Goal: Download file/media

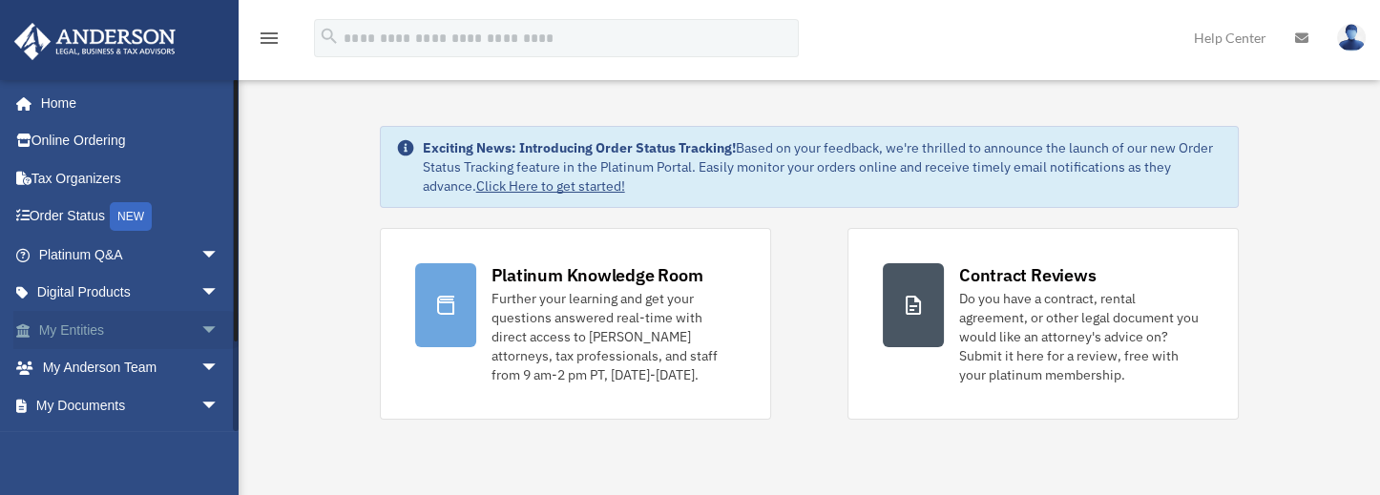
click at [75, 332] on link "My Entities arrow_drop_down" at bounding box center [130, 330] width 235 height 38
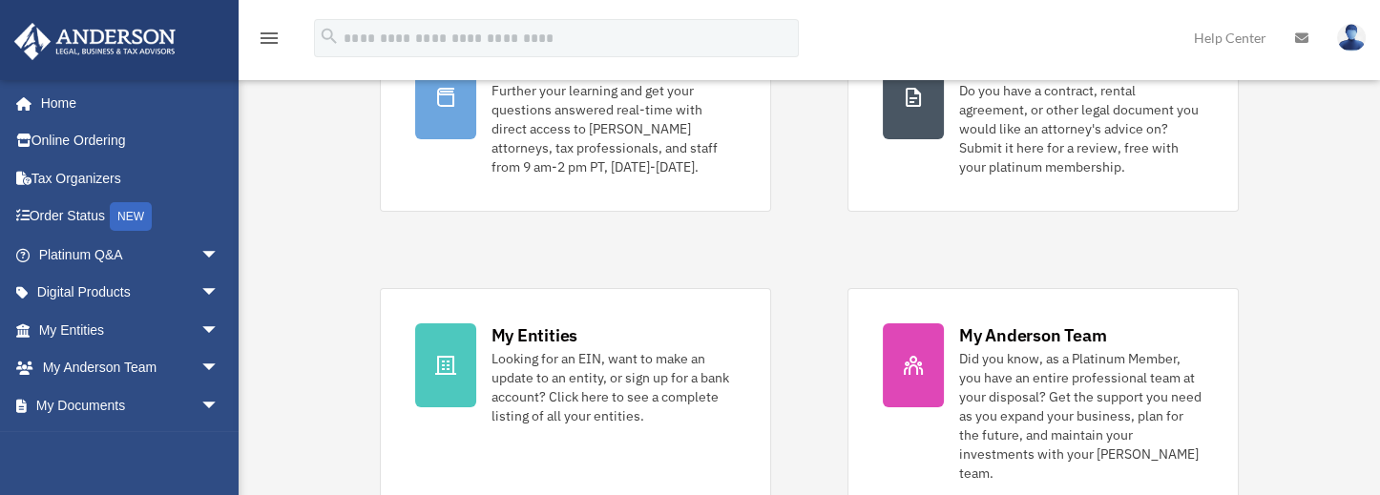
scroll to position [318, 0]
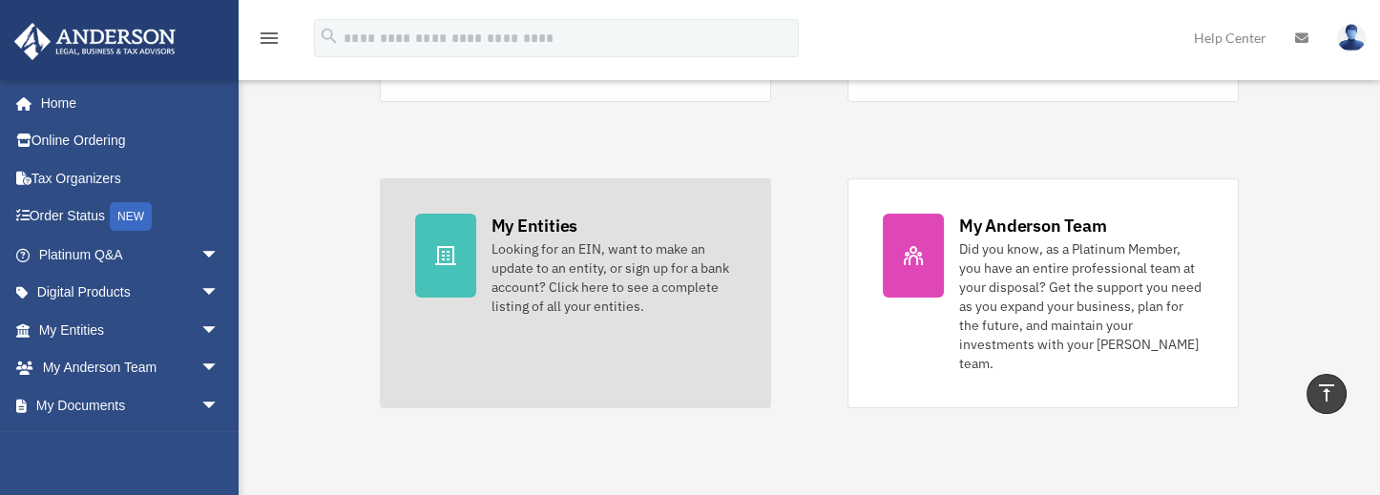
click at [460, 261] on div at bounding box center [445, 256] width 61 height 84
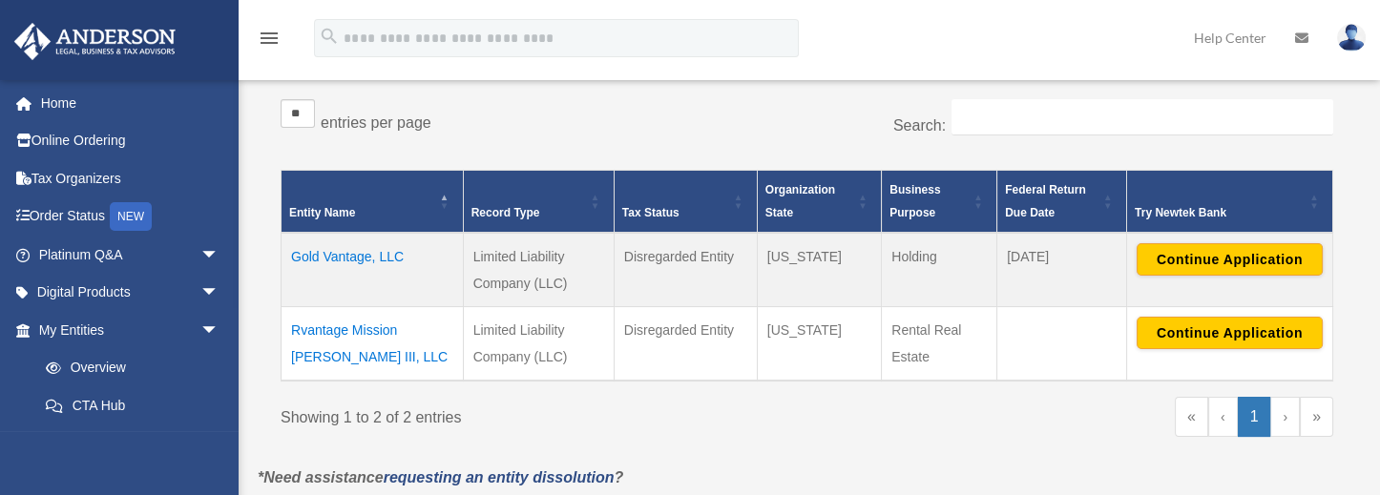
scroll to position [318, 0]
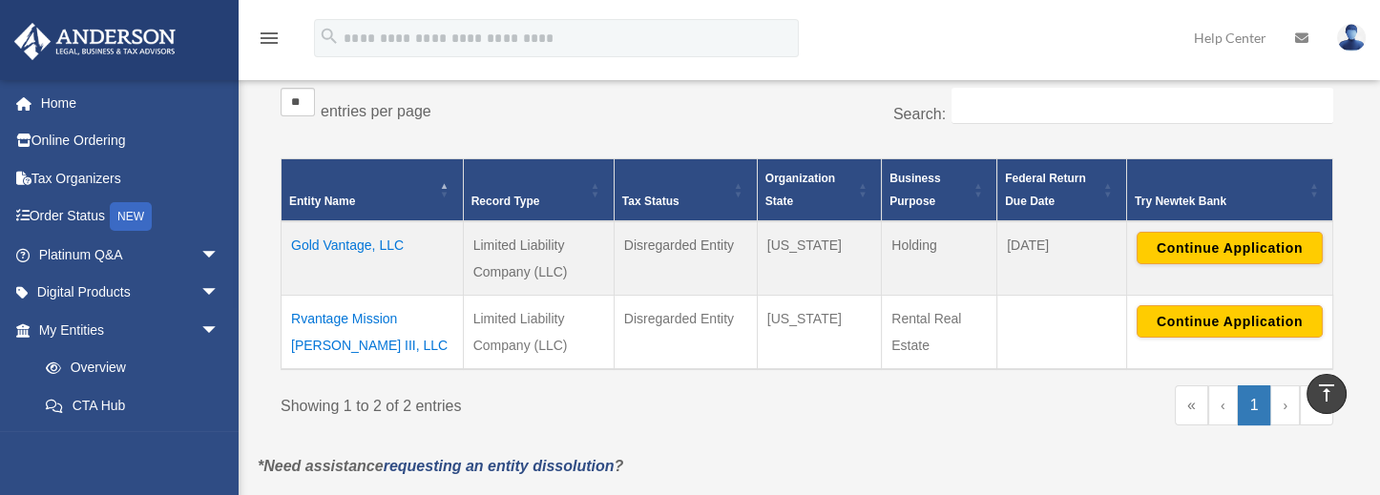
click at [325, 336] on td "Rvantage Mission Montgomery III, LLC" at bounding box center [373, 332] width 182 height 74
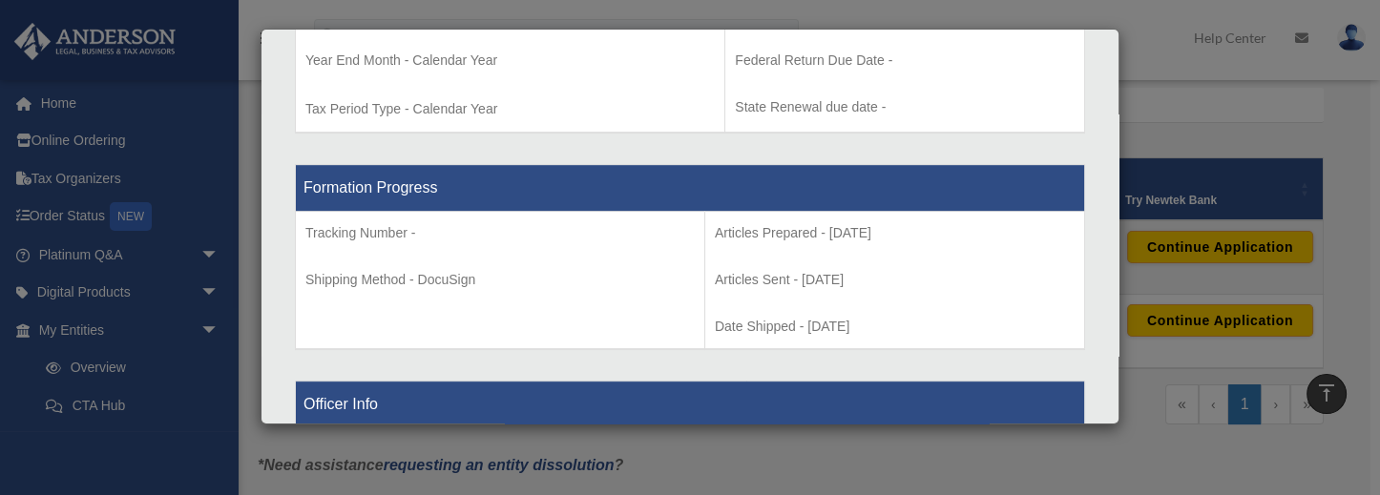
scroll to position [890, 0]
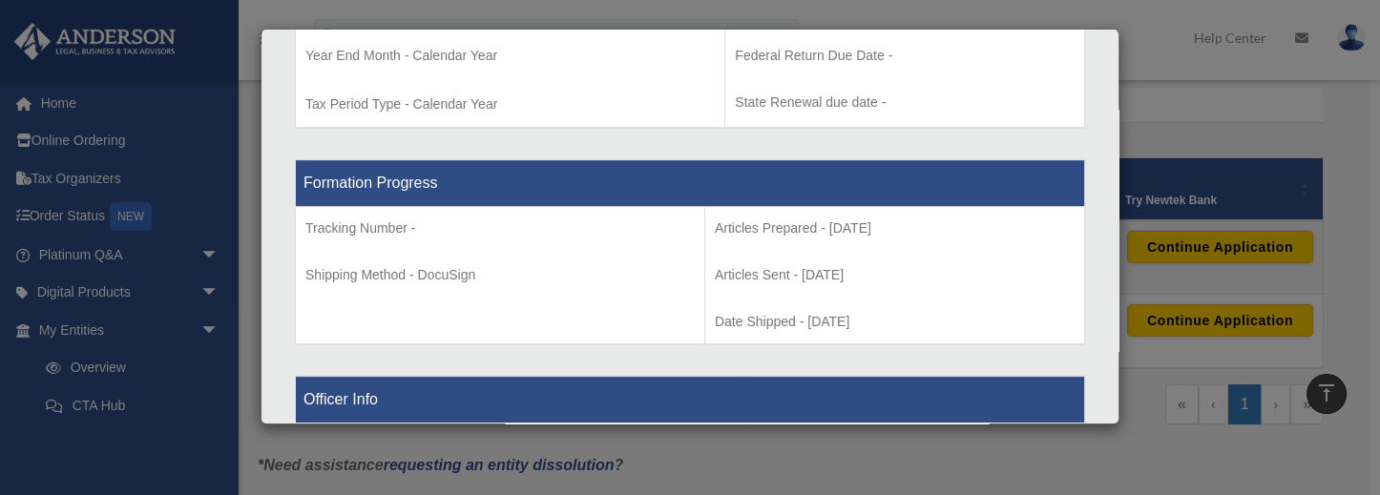
click at [200, 328] on div "Details × Articles Sent Organizational Date" at bounding box center [690, 247] width 1380 height 495
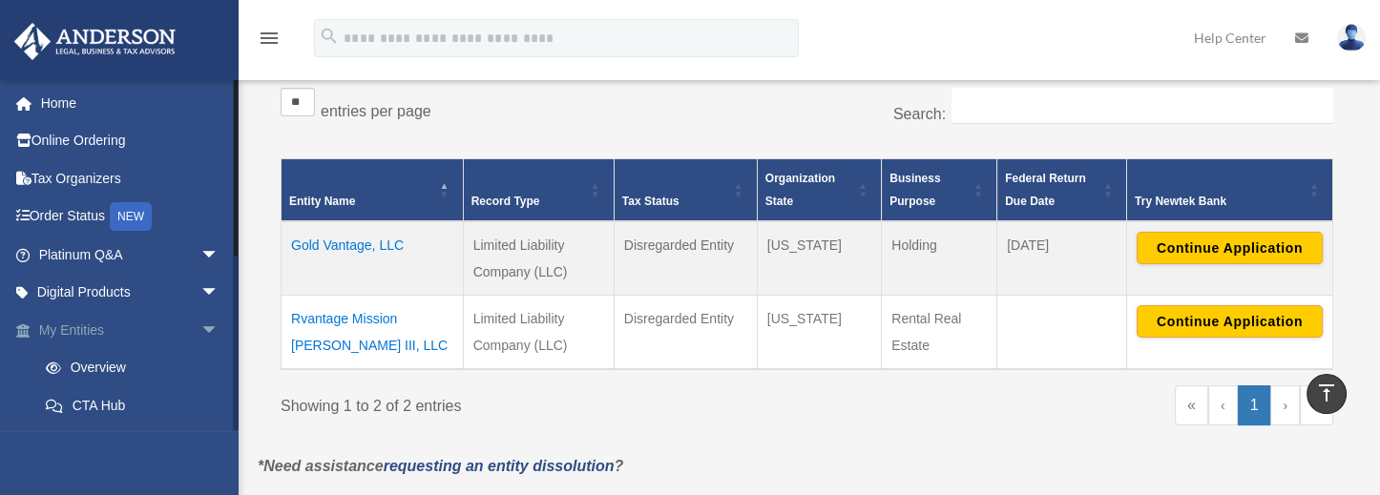
click at [200, 328] on span "arrow_drop_down" at bounding box center [219, 330] width 38 height 39
click at [200, 399] on span "arrow_drop_down" at bounding box center [219, 405] width 38 height 39
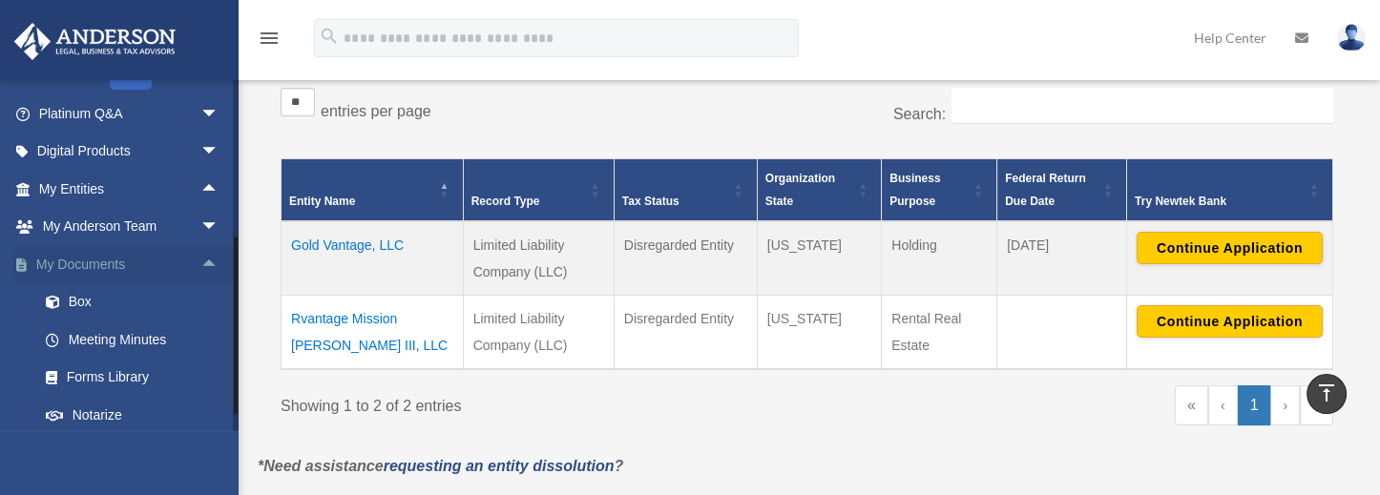
scroll to position [254, 0]
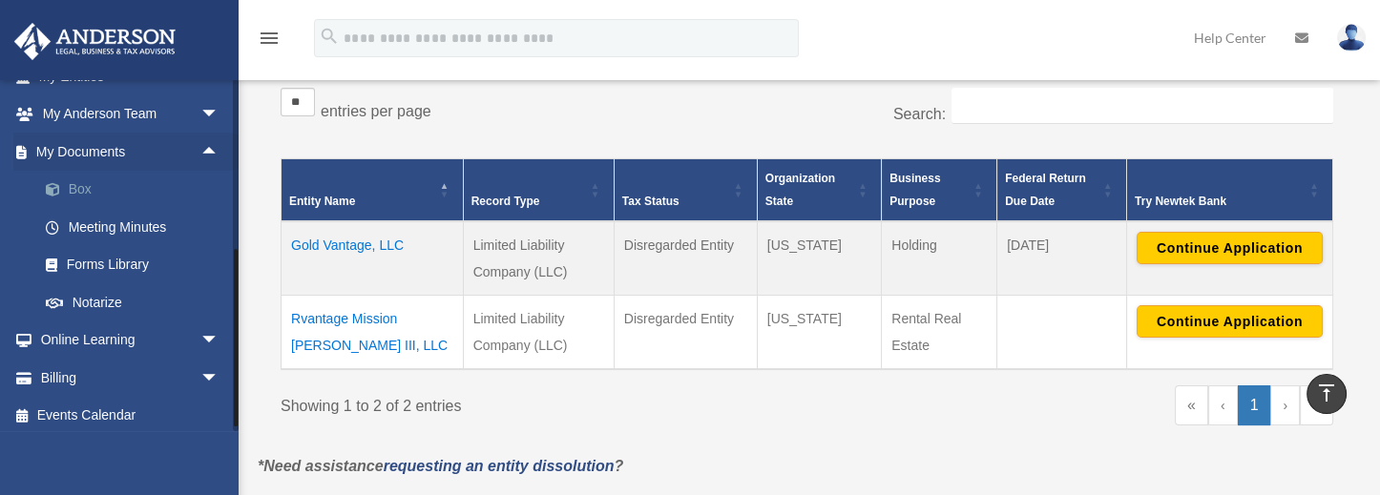
click at [83, 184] on link "Box" at bounding box center [137, 190] width 221 height 38
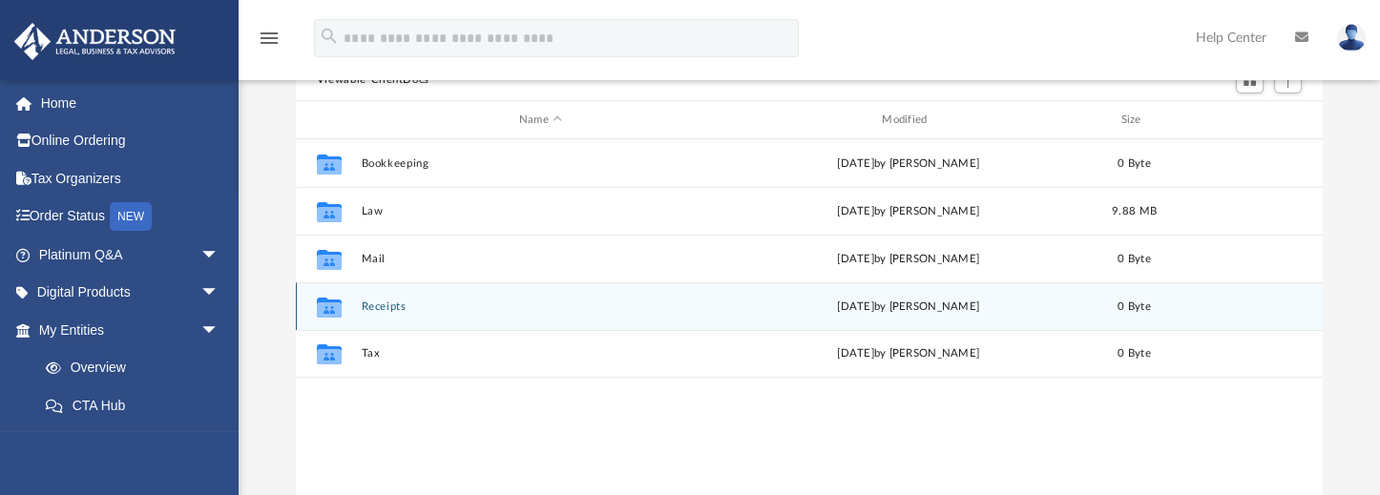
scroll to position [191, 0]
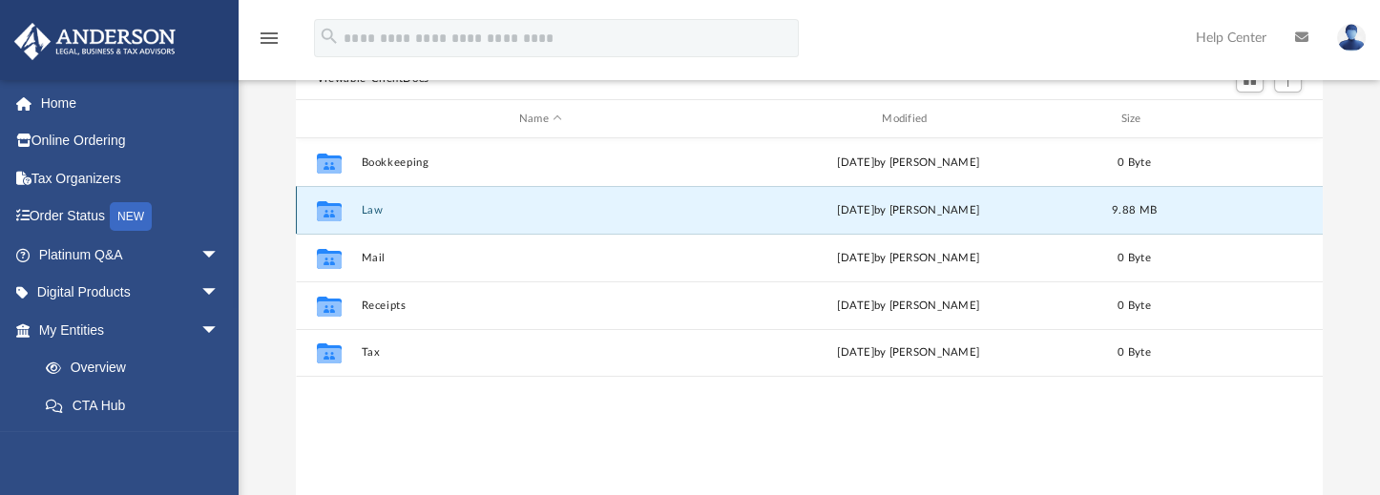
click at [370, 211] on button "Law" at bounding box center [540, 210] width 359 height 12
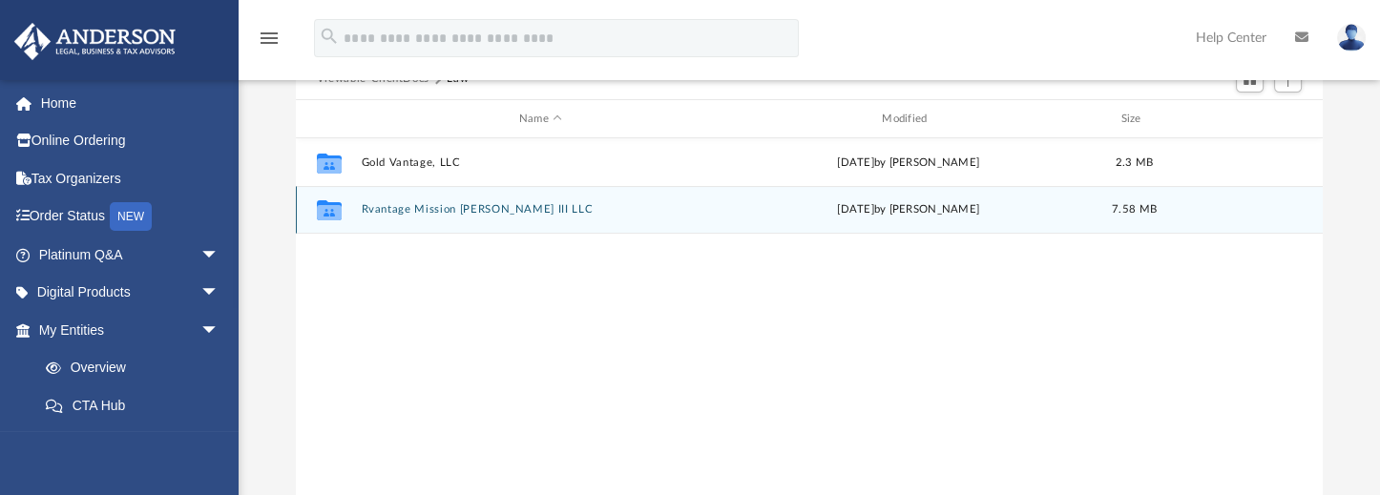
click at [407, 209] on button "Rvantage Mission [PERSON_NAME] III LLC" at bounding box center [540, 210] width 359 height 12
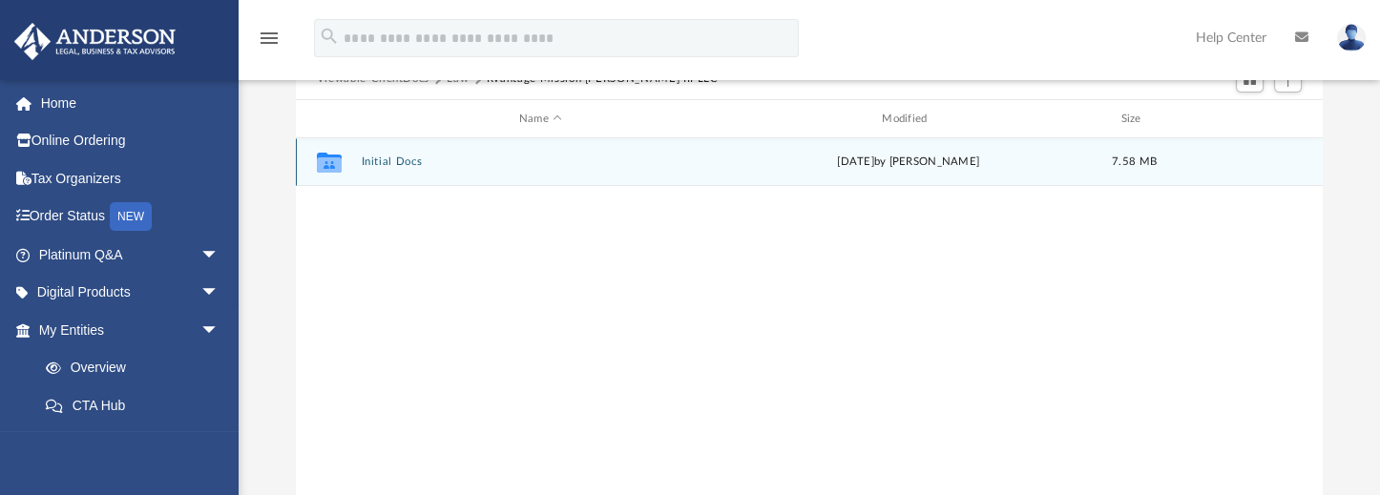
click at [407, 164] on button "Initial Docs" at bounding box center [540, 162] width 359 height 12
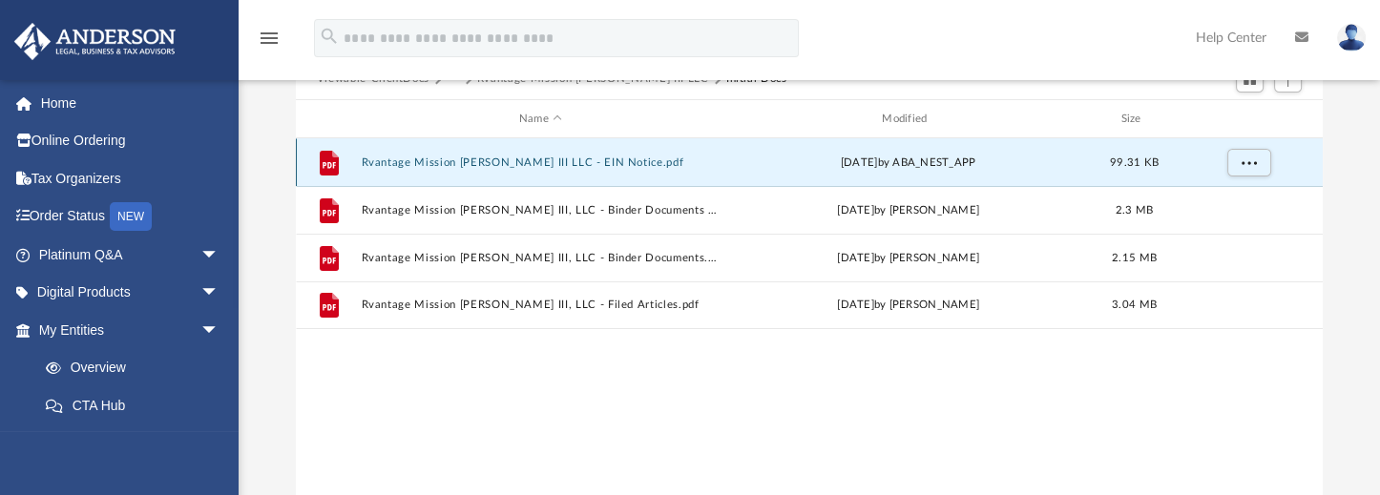
click at [437, 159] on button "Rvantage Mission [PERSON_NAME] III LLC - EIN Notice.pdf" at bounding box center [540, 162] width 359 height 12
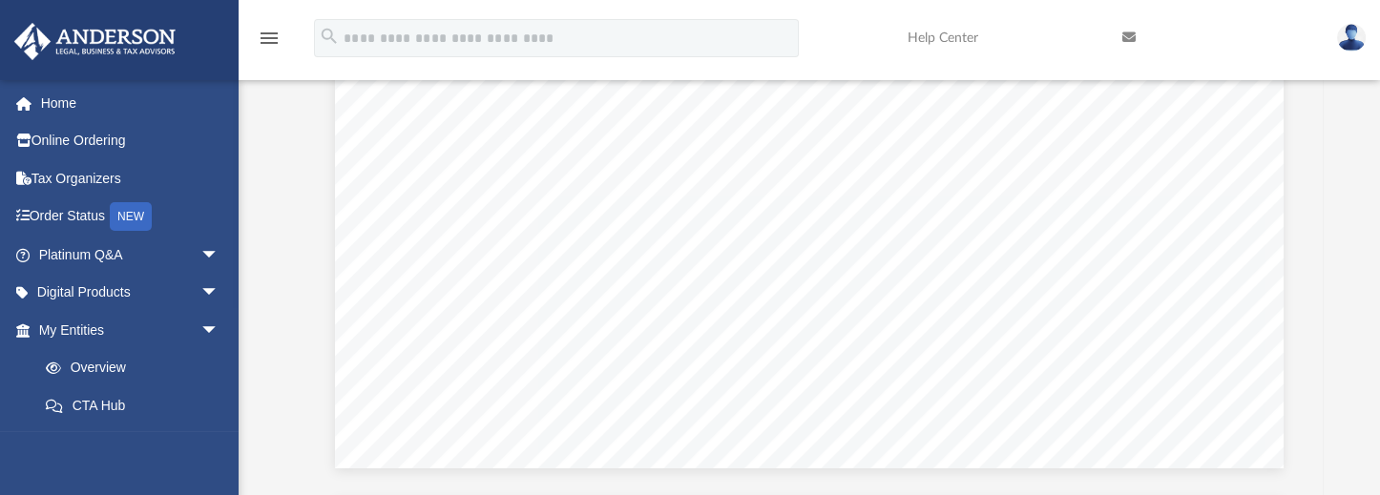
scroll to position [826, 0]
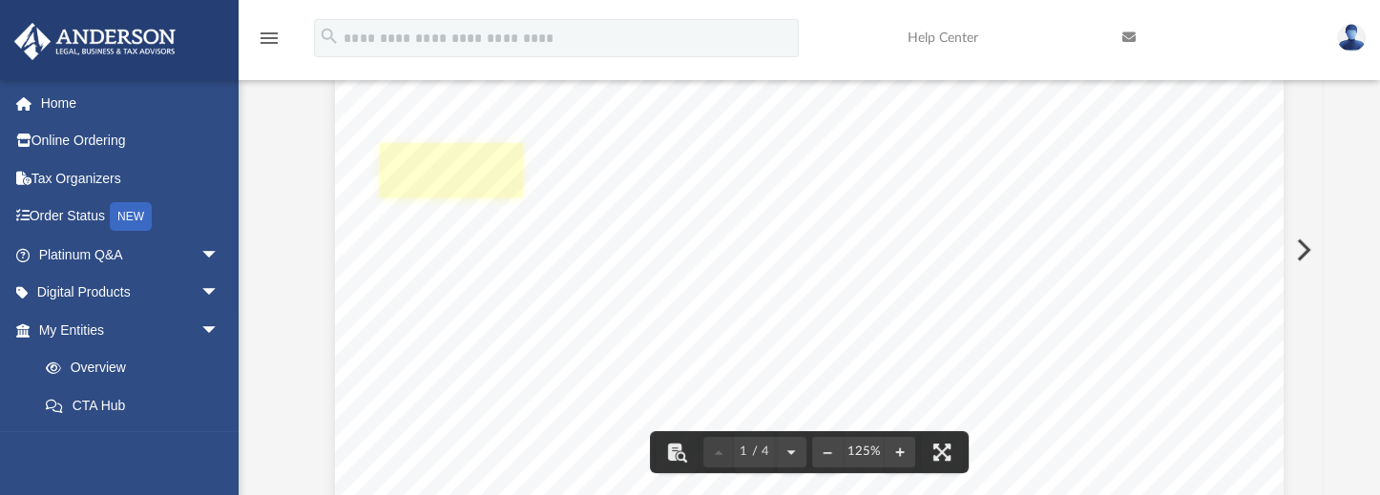
click at [453, 173] on link "Page 1" at bounding box center [451, 170] width 143 height 54
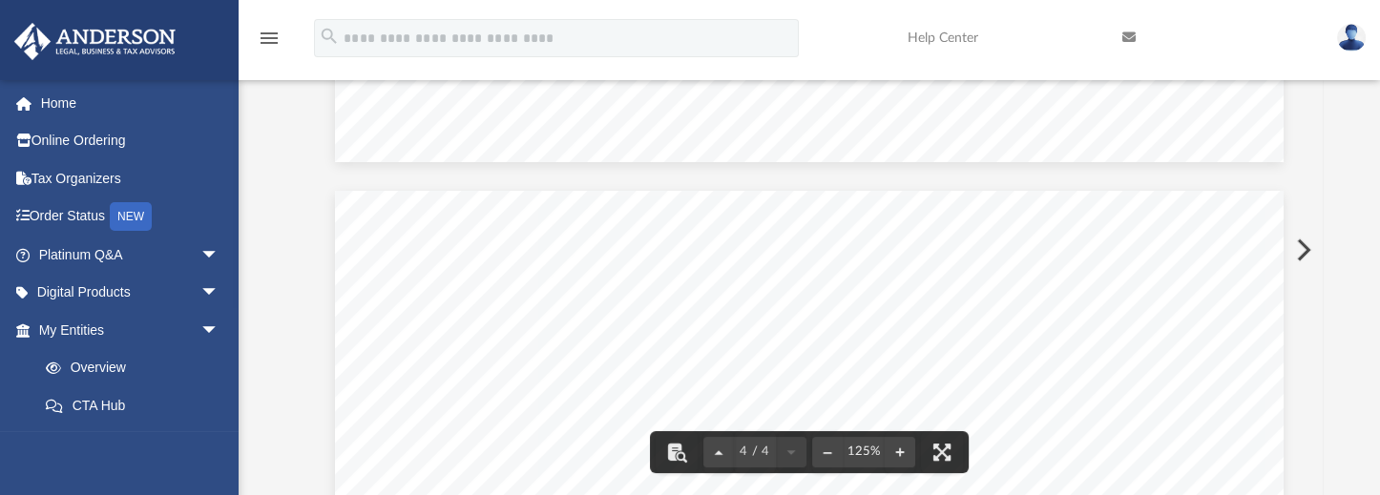
scroll to position [3944, 0]
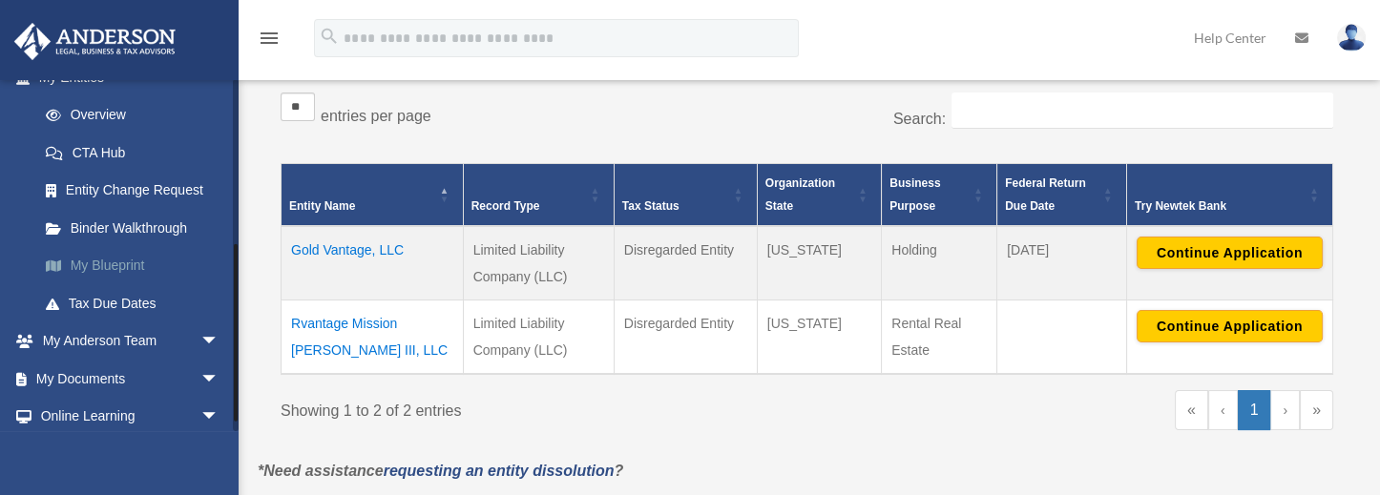
scroll to position [318, 0]
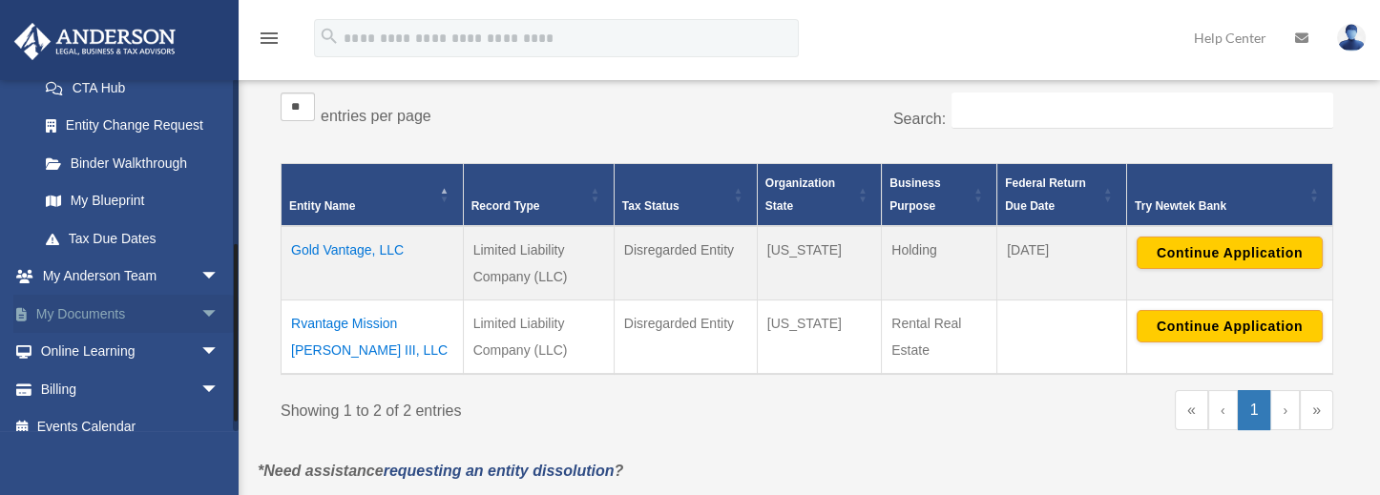
click at [94, 311] on link "My Documents arrow_drop_down" at bounding box center [130, 314] width 235 height 38
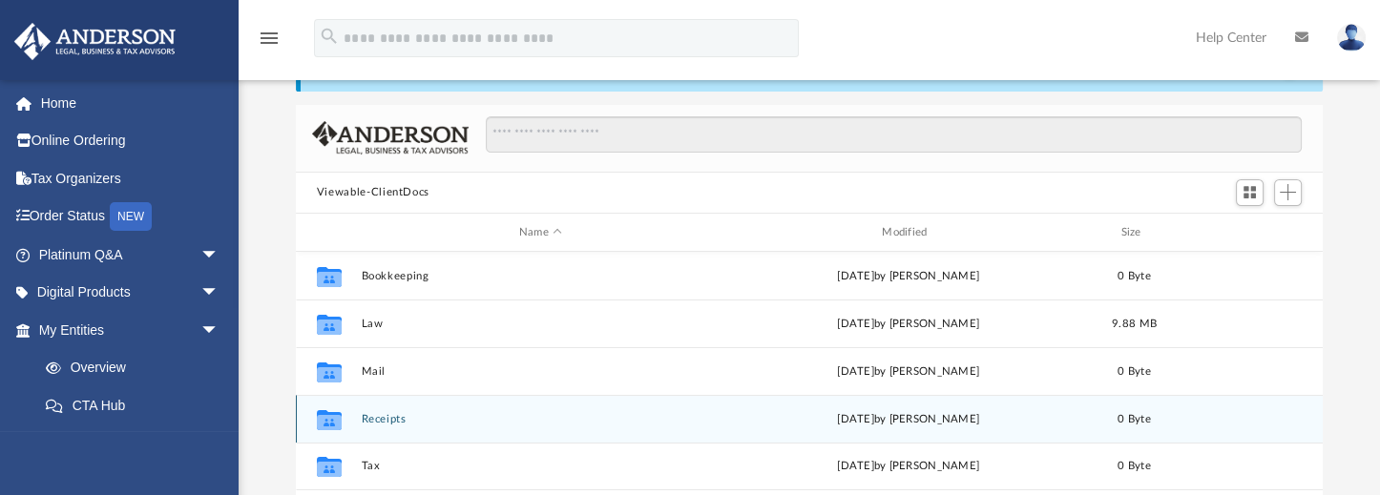
scroll to position [127, 0]
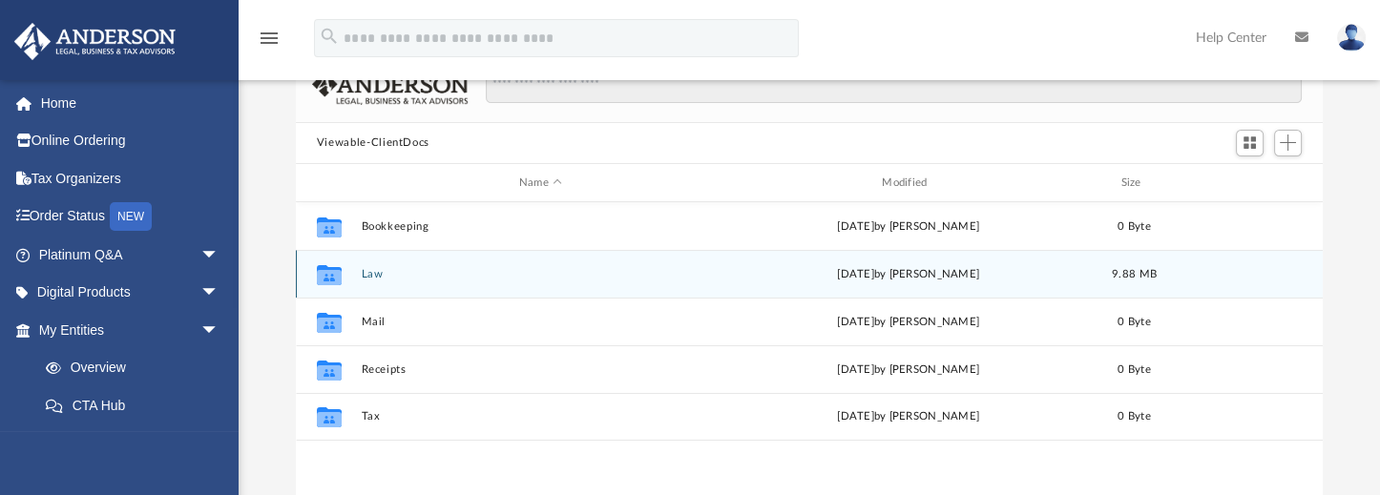
click at [333, 281] on icon "grid" at bounding box center [329, 277] width 25 height 15
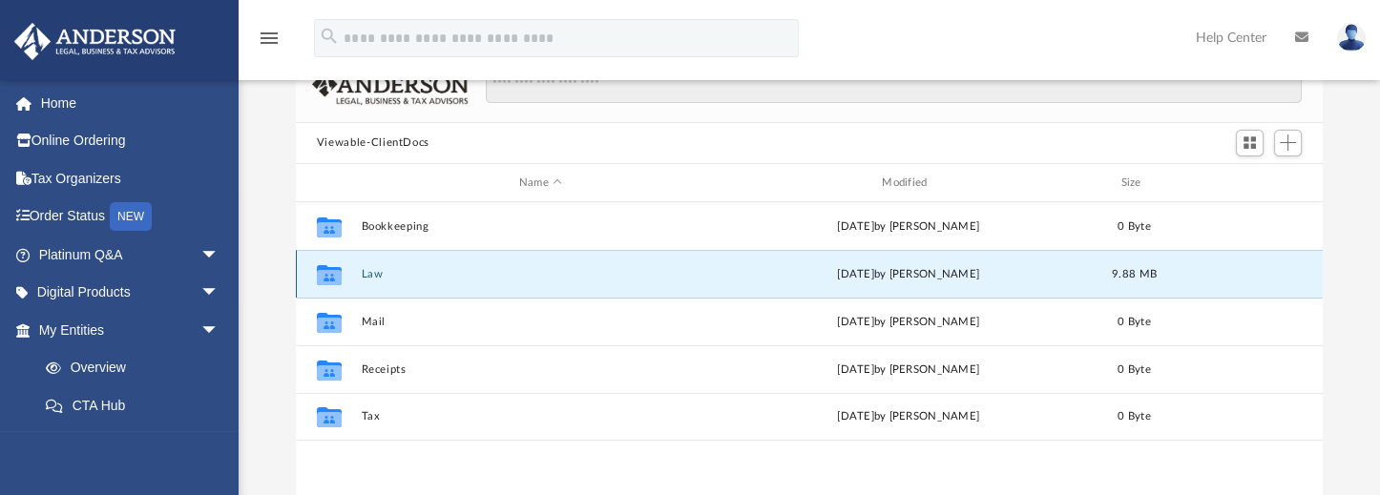
click at [371, 273] on button "Law" at bounding box center [540, 274] width 359 height 12
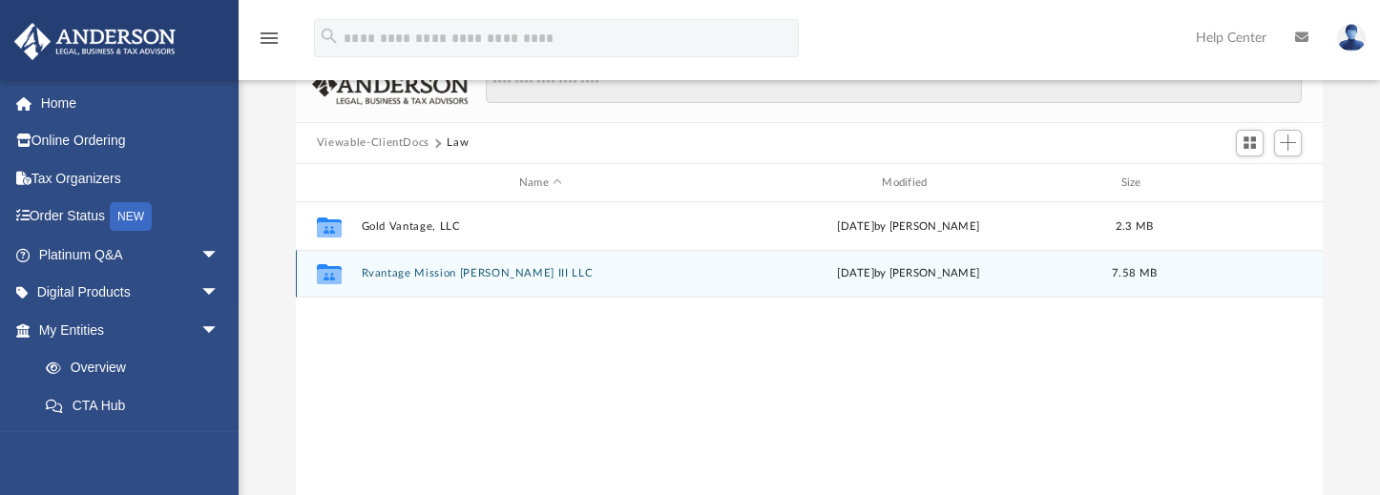
click at [415, 275] on button "Rvantage Mission Montgomery III LLC" at bounding box center [540, 274] width 359 height 12
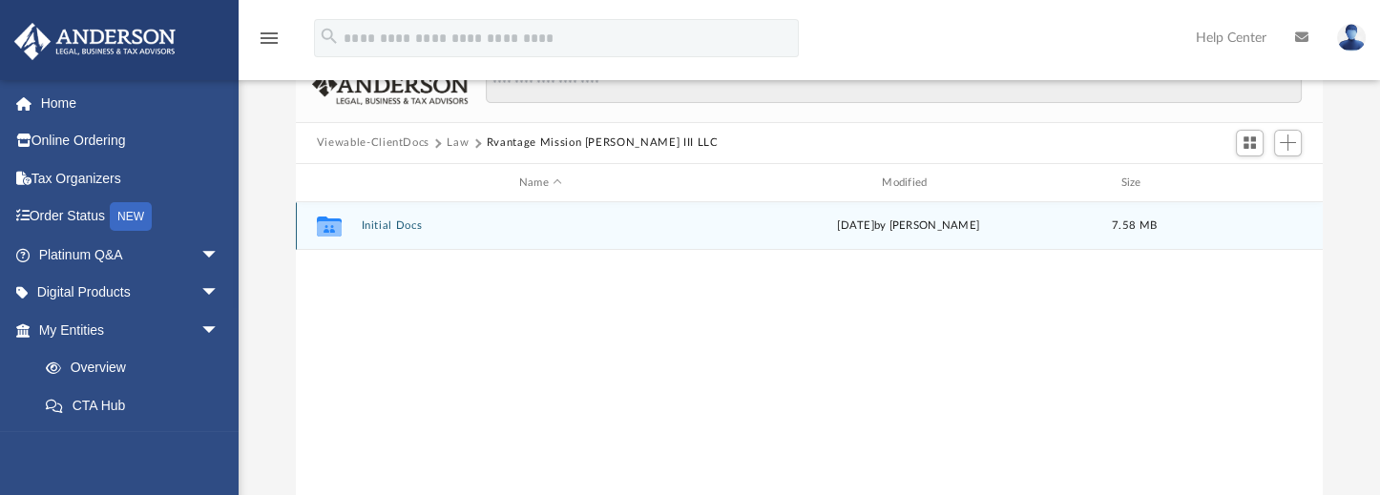
click at [407, 223] on button "Initial Docs" at bounding box center [540, 226] width 359 height 12
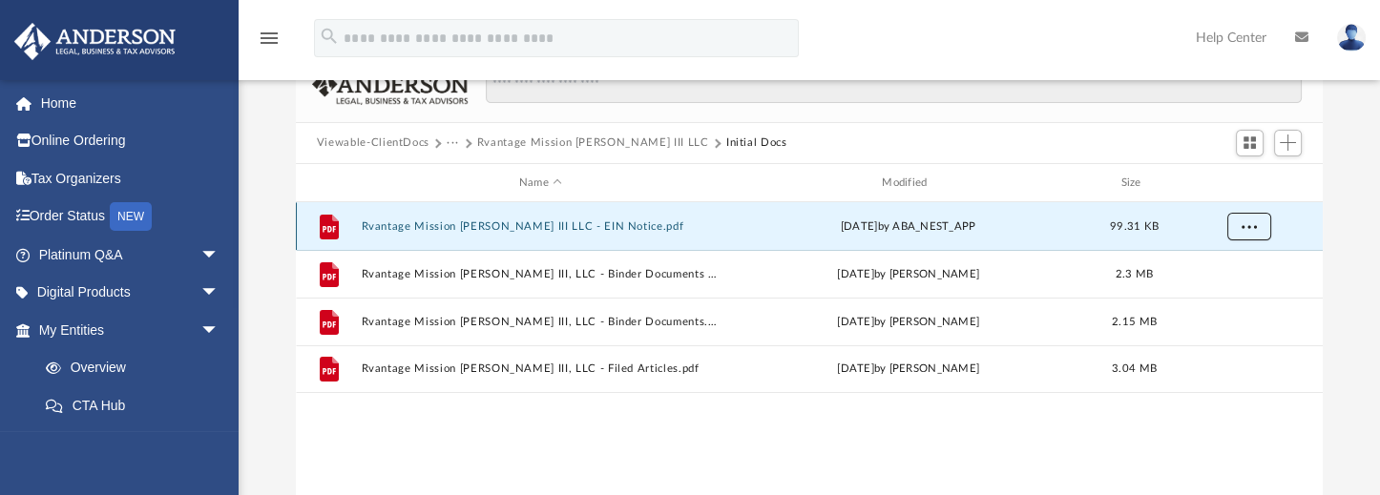
click at [1248, 224] on span "More options" at bounding box center [1248, 226] width 15 height 10
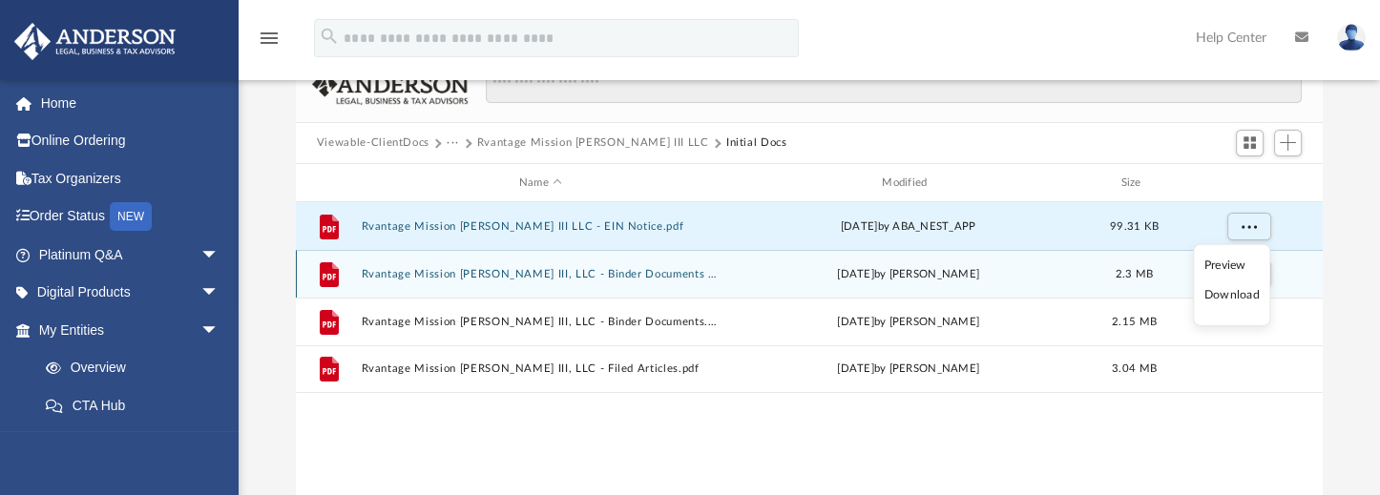
click at [1307, 283] on div "grid" at bounding box center [1247, 275] width 134 height 36
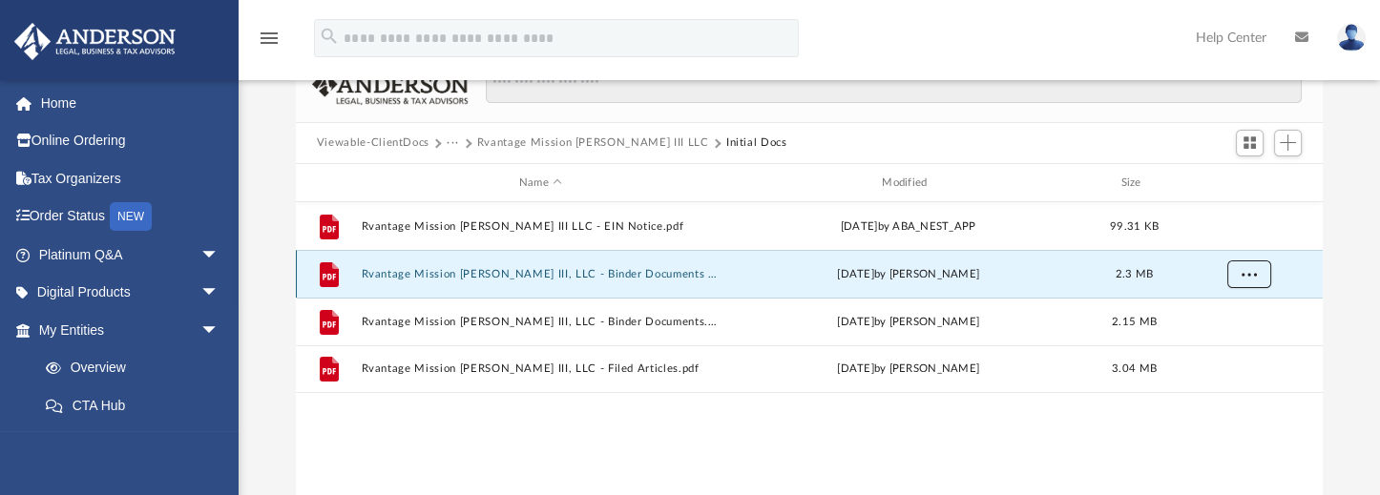
click at [1249, 274] on span "More options" at bounding box center [1248, 274] width 15 height 10
click at [1233, 344] on li "Download" at bounding box center [1231, 343] width 55 height 20
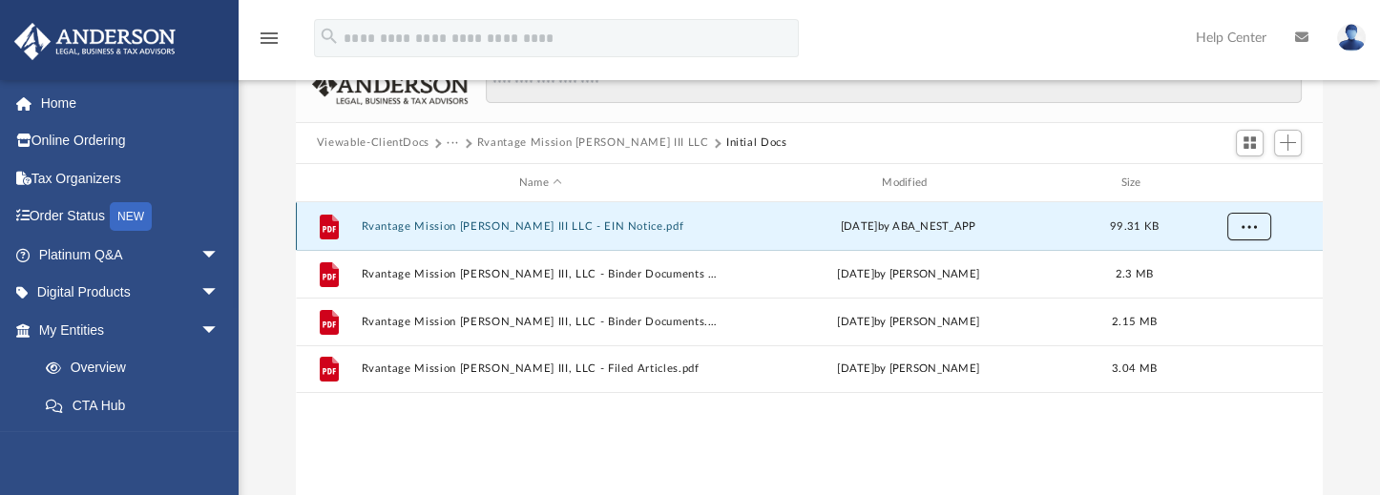
click at [1246, 226] on span "More options" at bounding box center [1248, 226] width 15 height 10
click at [1228, 265] on li "Preview" at bounding box center [1231, 266] width 55 height 20
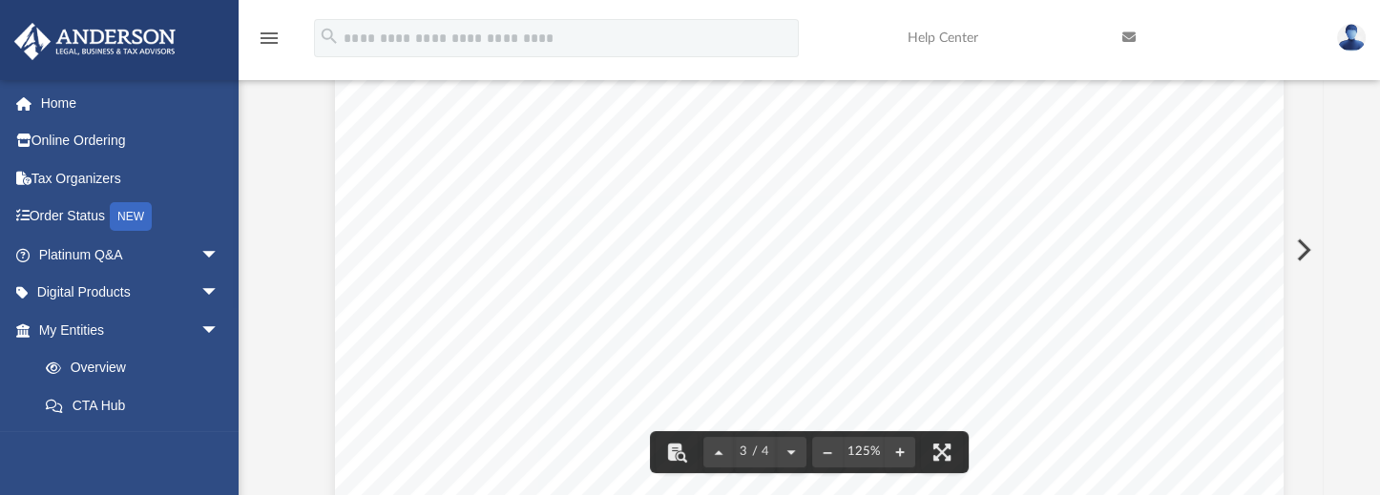
scroll to position [2580, 0]
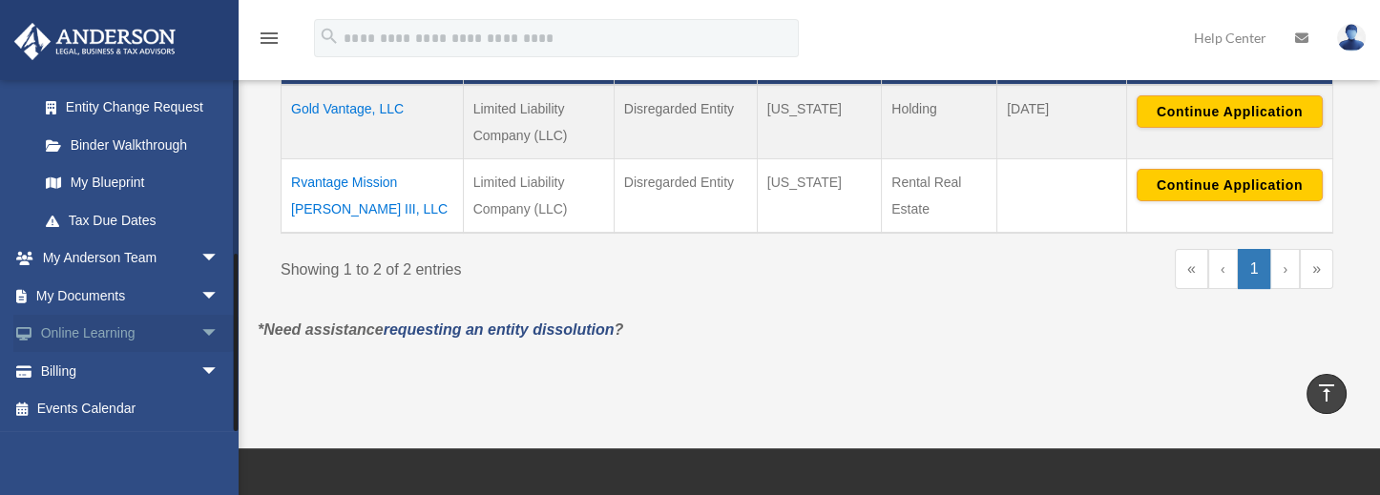
scroll to position [499, 0]
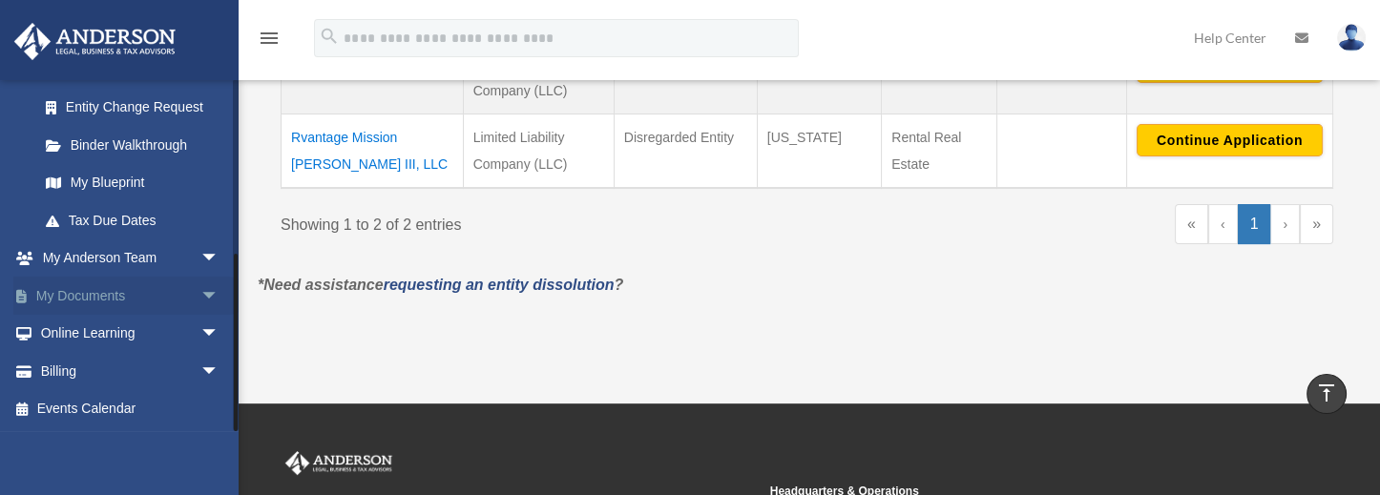
click at [108, 297] on link "My Documents arrow_drop_down" at bounding box center [130, 296] width 235 height 38
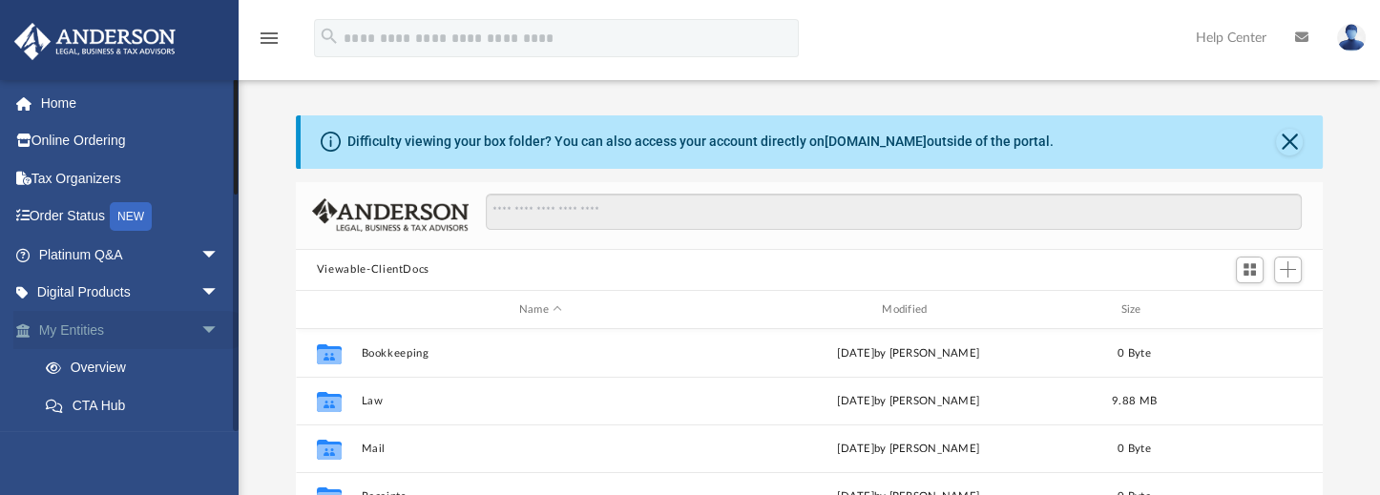
scroll to position [424, 1016]
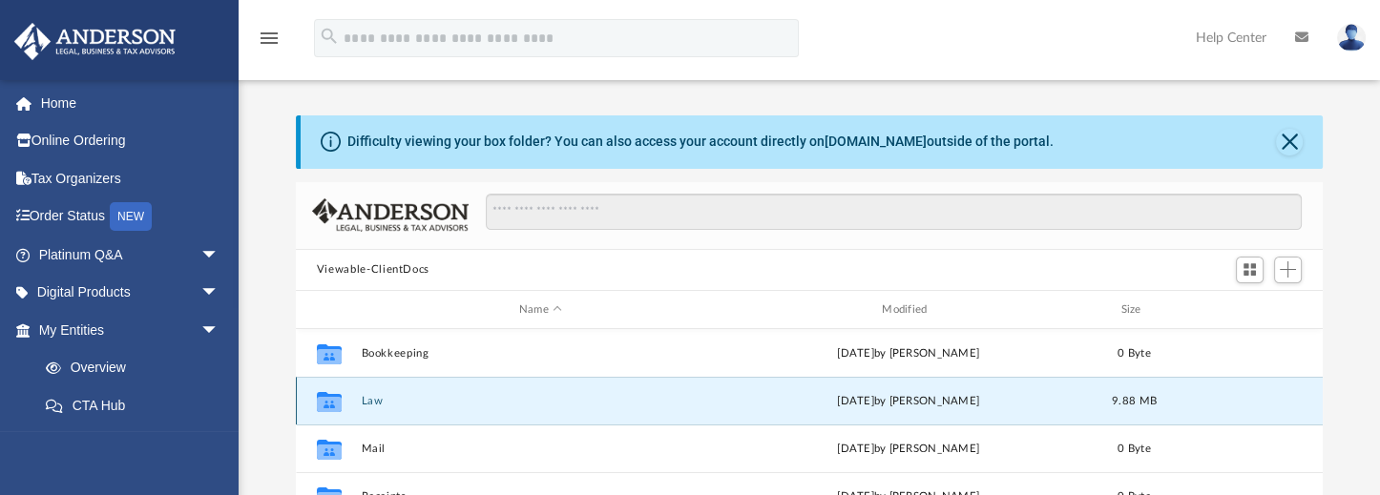
click at [369, 402] on button "Law" at bounding box center [540, 401] width 359 height 12
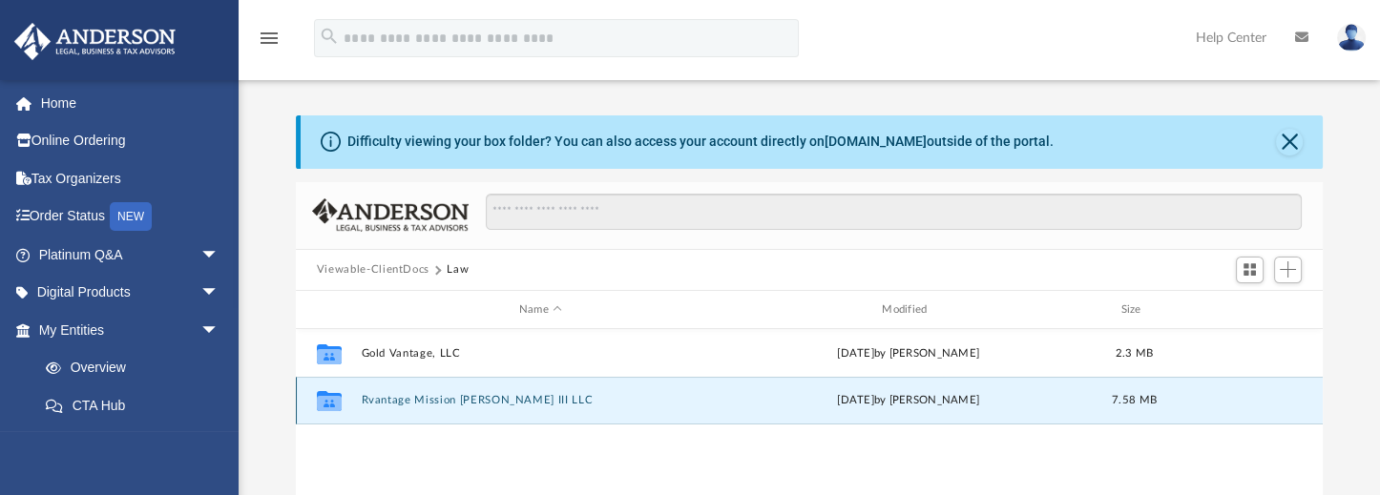
click at [423, 401] on button "Rvantage Mission Montgomery III LLC" at bounding box center [540, 401] width 359 height 12
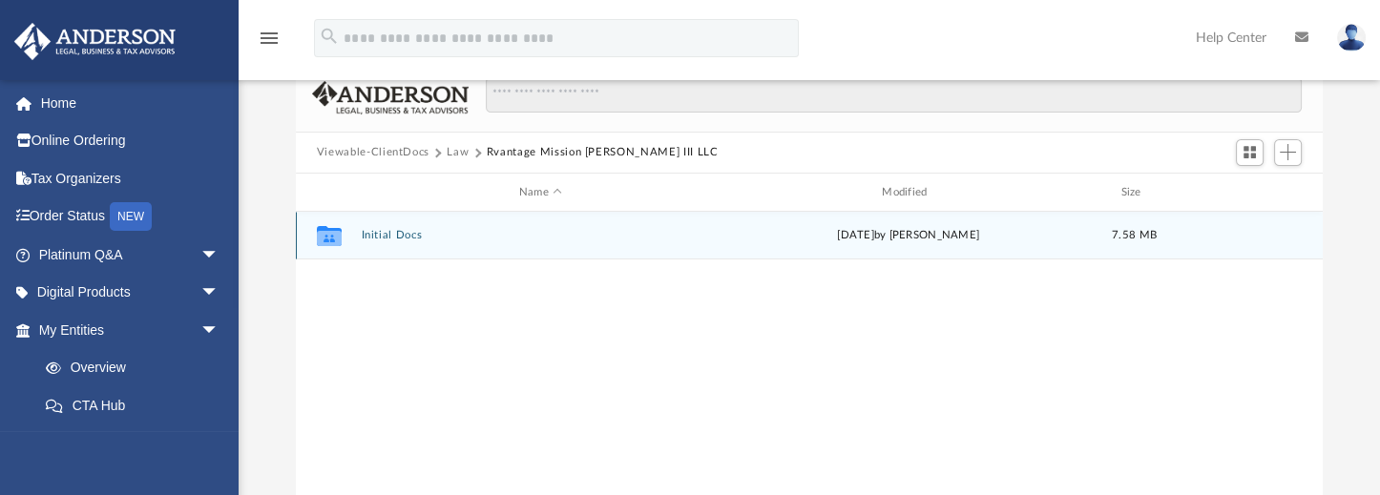
scroll to position [127, 0]
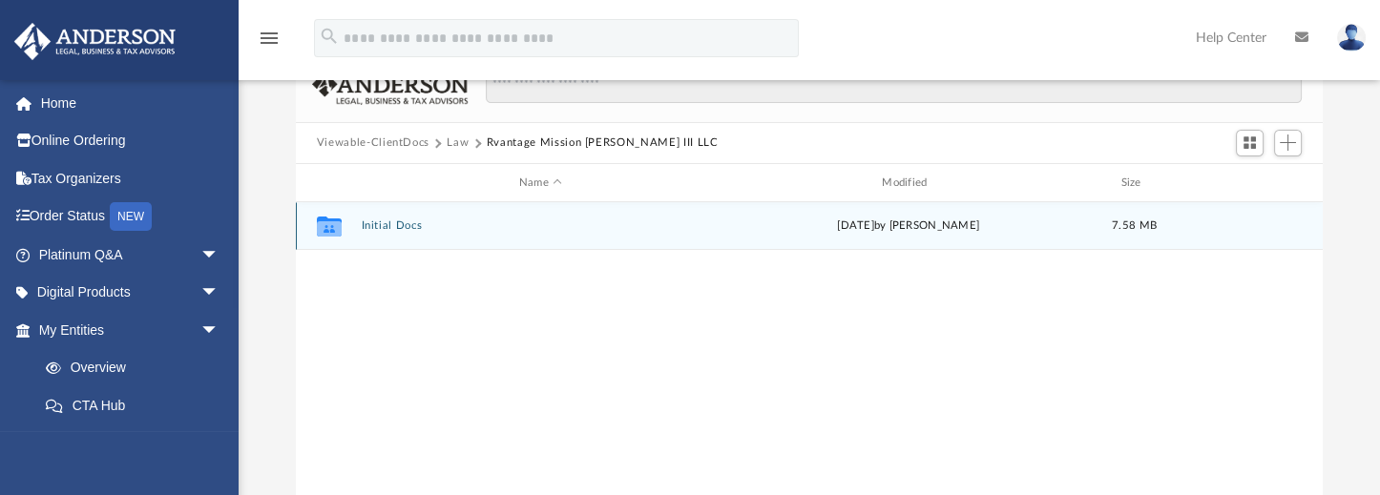
click at [411, 227] on button "Initial Docs" at bounding box center [540, 226] width 359 height 12
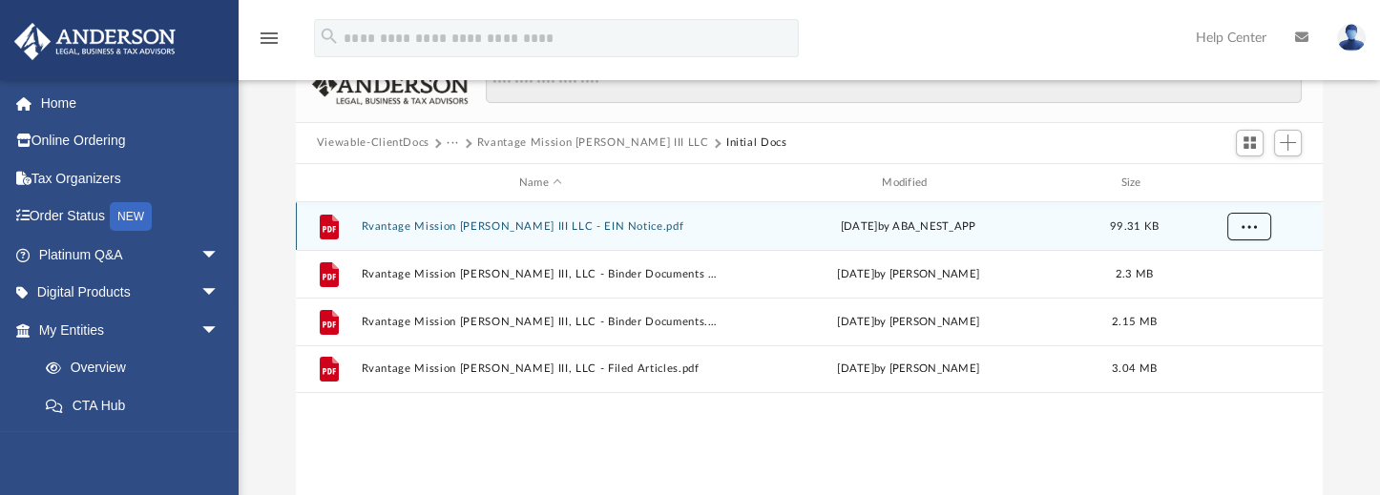
click at [1247, 227] on span "More options" at bounding box center [1248, 226] width 15 height 10
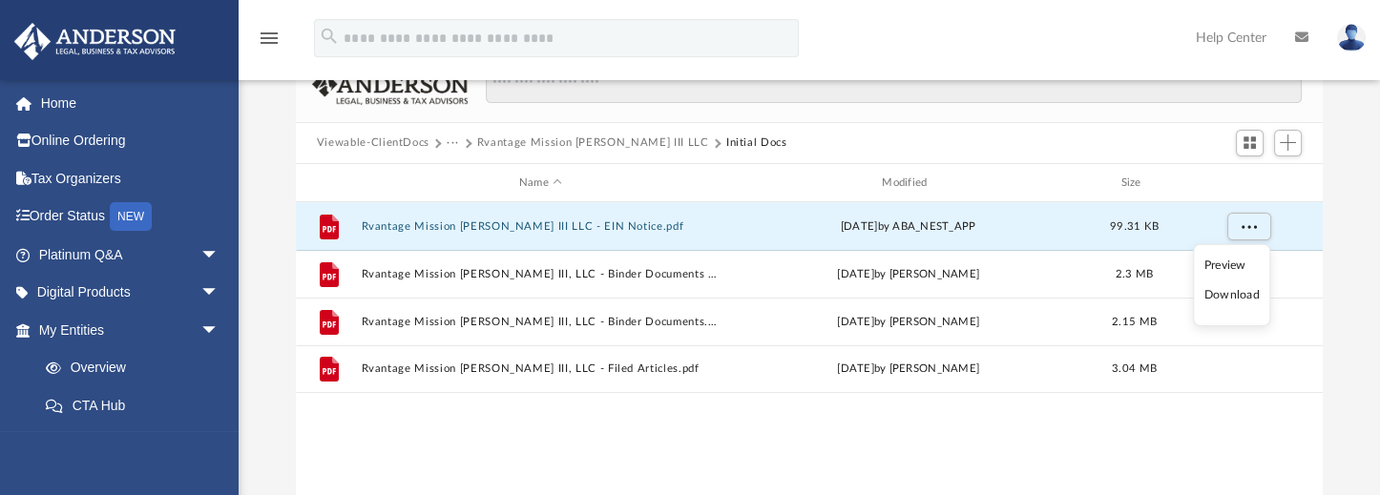
click at [1229, 297] on li "Download" at bounding box center [1231, 295] width 55 height 20
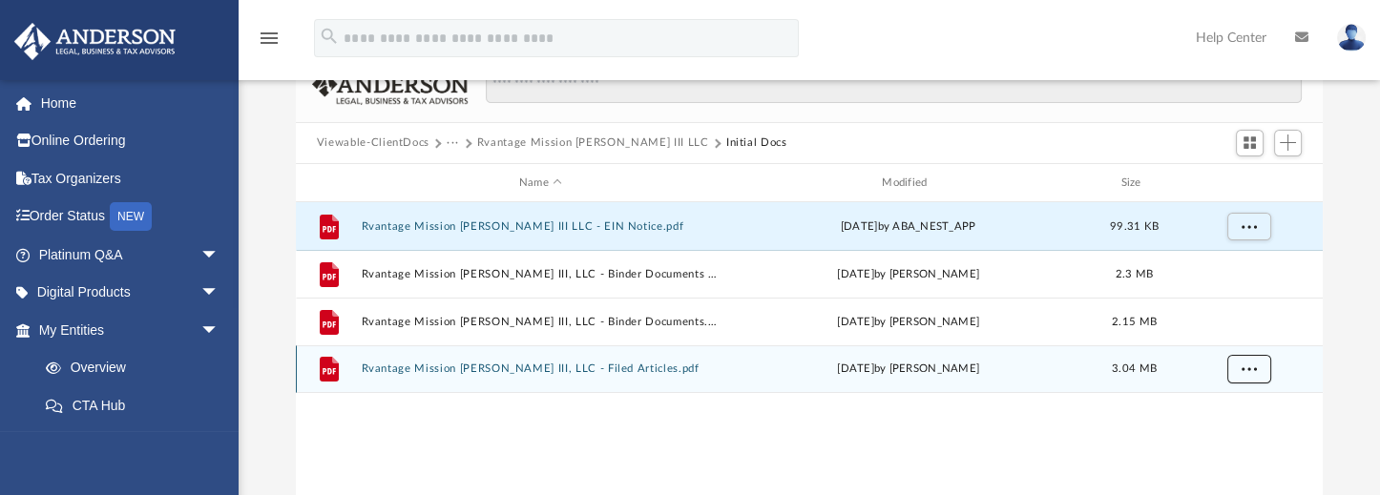
click at [1250, 370] on span "More options" at bounding box center [1248, 369] width 15 height 10
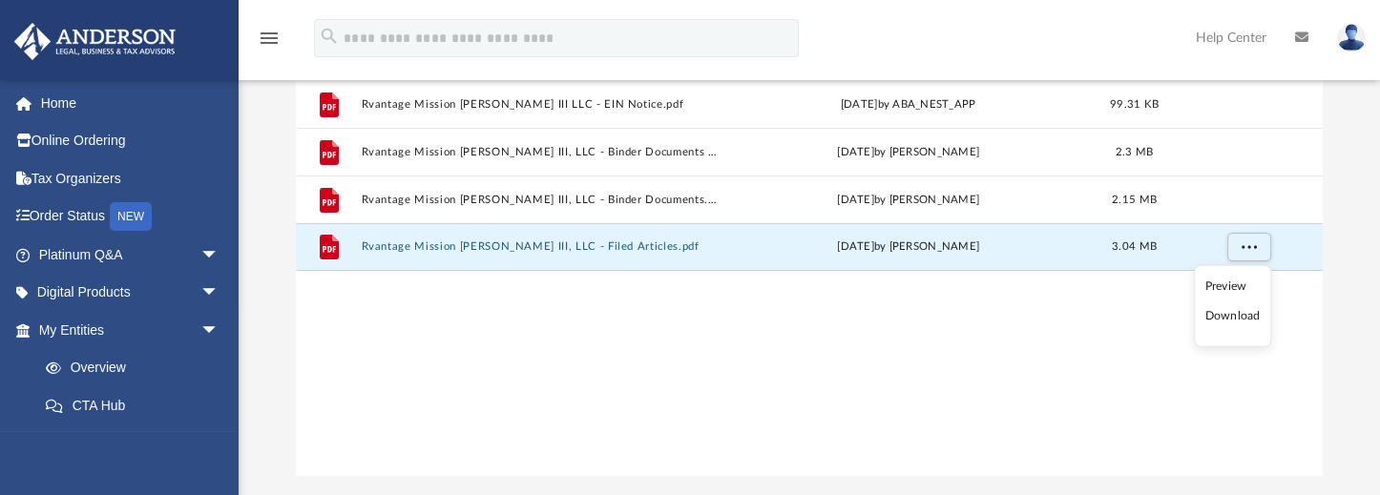
scroll to position [259, 0]
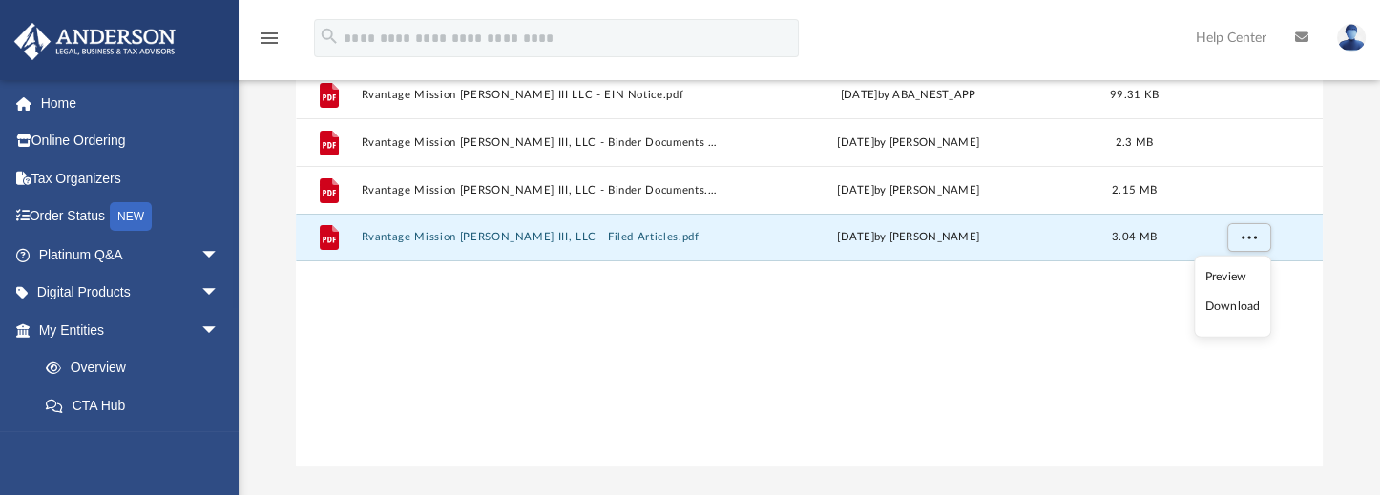
click at [1233, 305] on li "Download" at bounding box center [1232, 307] width 55 height 20
click at [1233, 305] on div "File Rvantage Mission Montgomery III LLC - EIN Notice.pdf today by ABA_NEST_APP…" at bounding box center [809, 268] width 1027 height 395
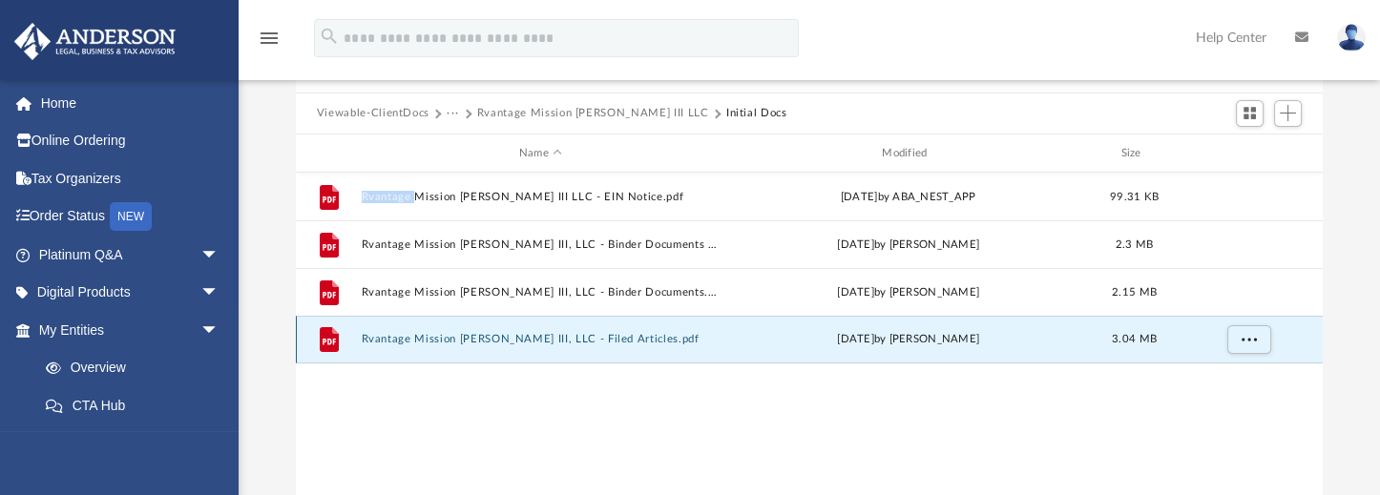
scroll to position [254, 0]
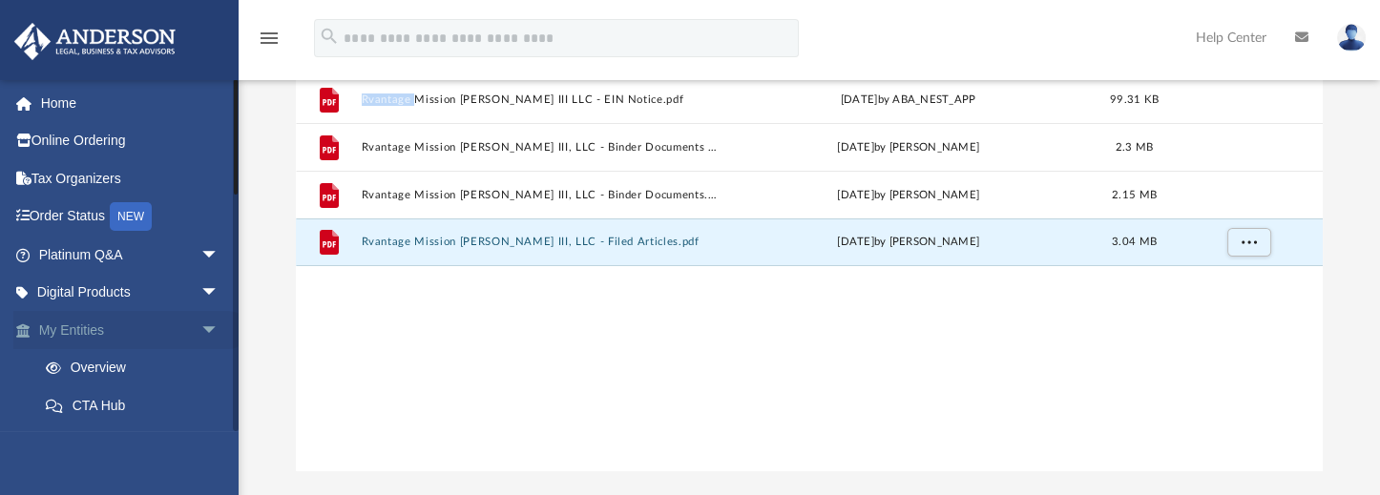
click at [100, 332] on link "My Entities arrow_drop_down" at bounding box center [130, 330] width 235 height 38
click at [200, 328] on span "arrow_drop_down" at bounding box center [219, 330] width 38 height 39
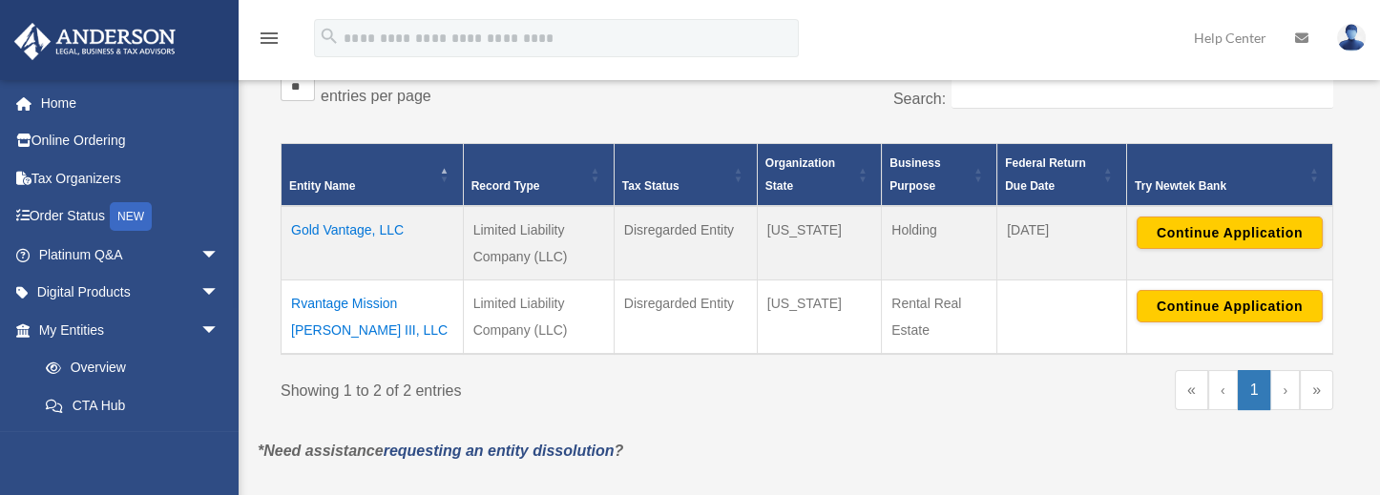
scroll to position [382, 0]
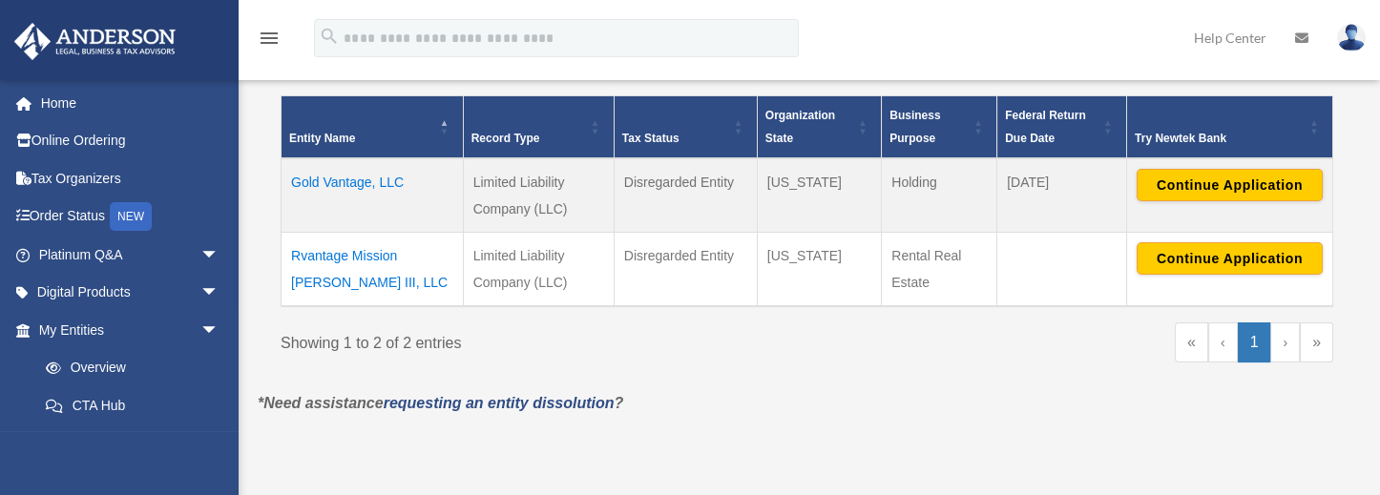
scroll to position [445, 0]
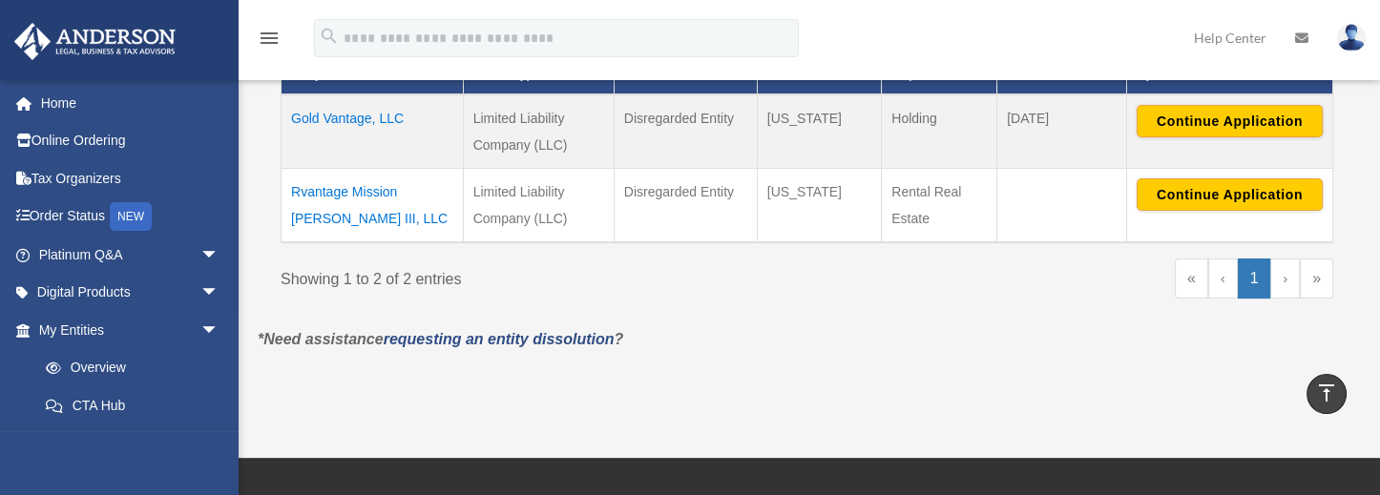
click at [360, 219] on td "Rvantage Mission [PERSON_NAME] III, LLC" at bounding box center [373, 205] width 182 height 74
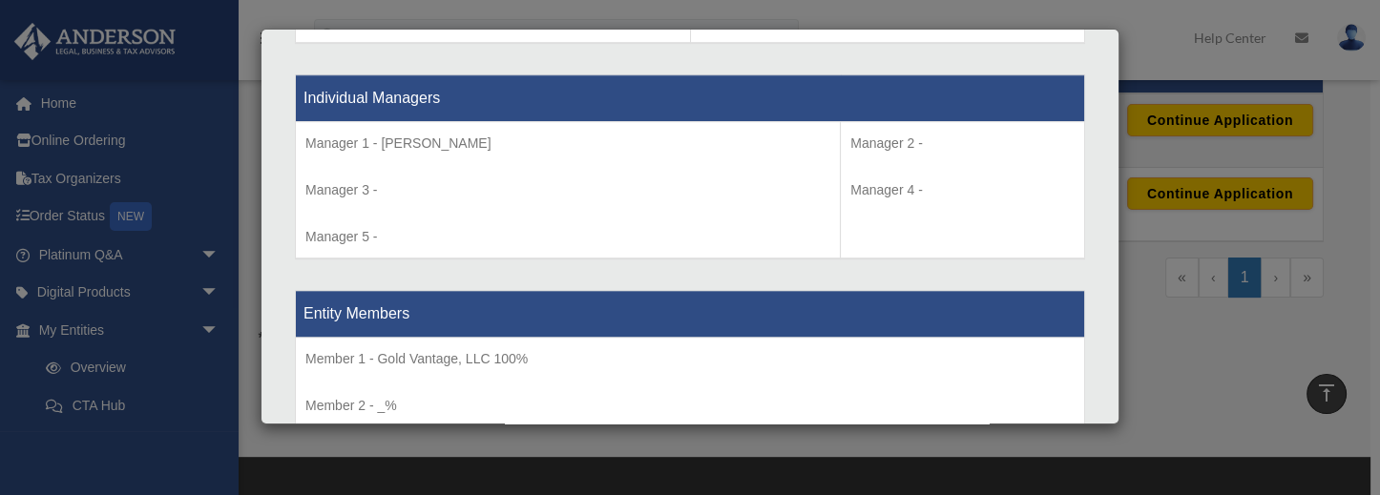
scroll to position [1749, 0]
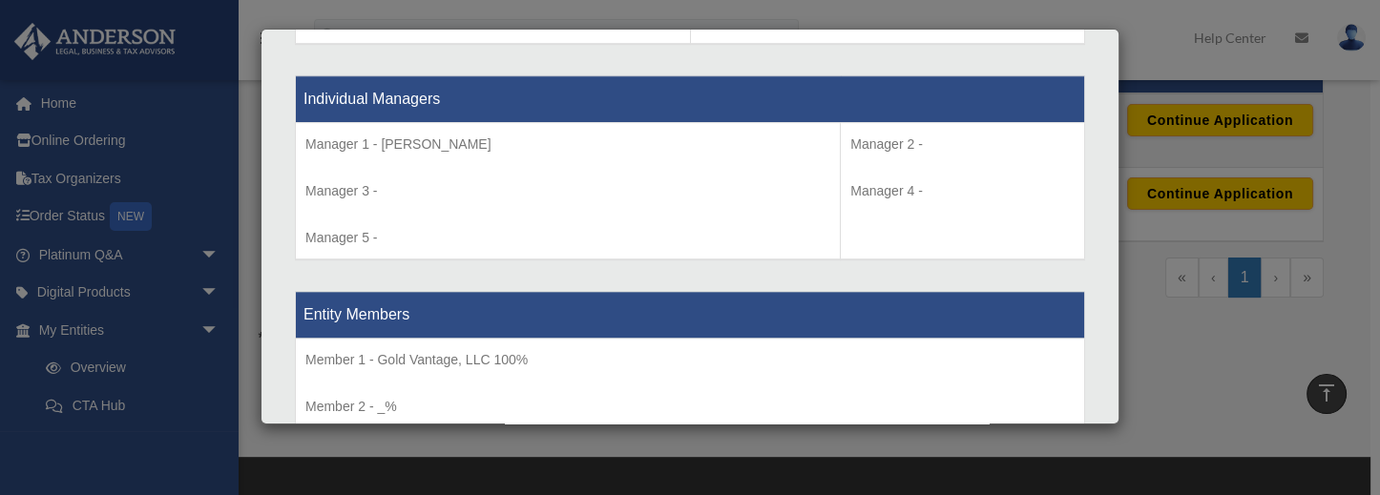
click at [1182, 345] on div "Details × Articles Sent Organizational Date" at bounding box center [690, 247] width 1380 height 495
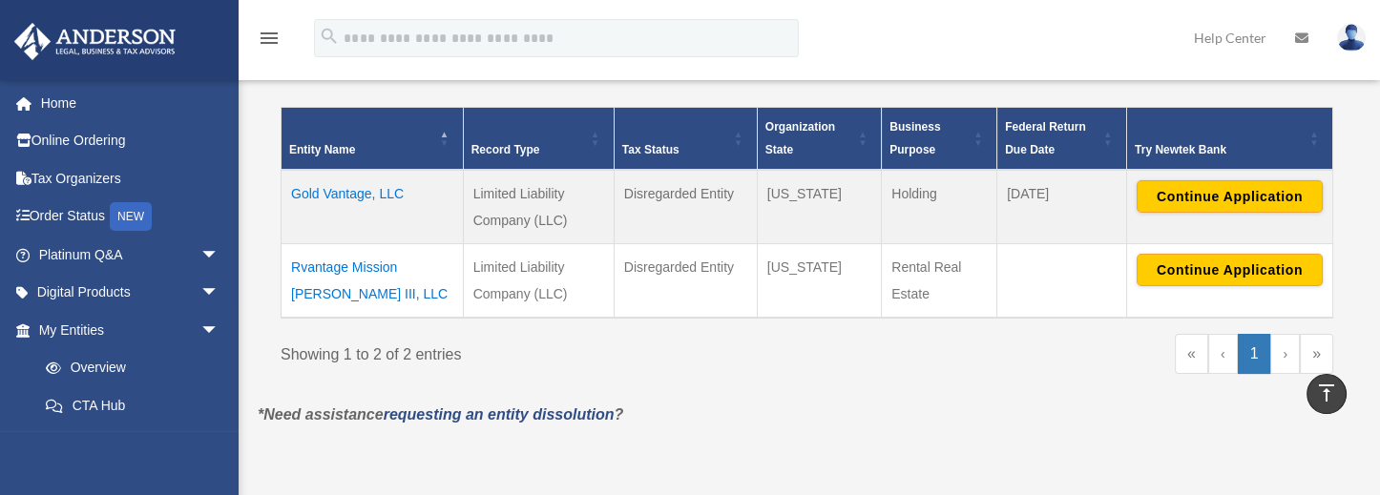
scroll to position [318, 0]
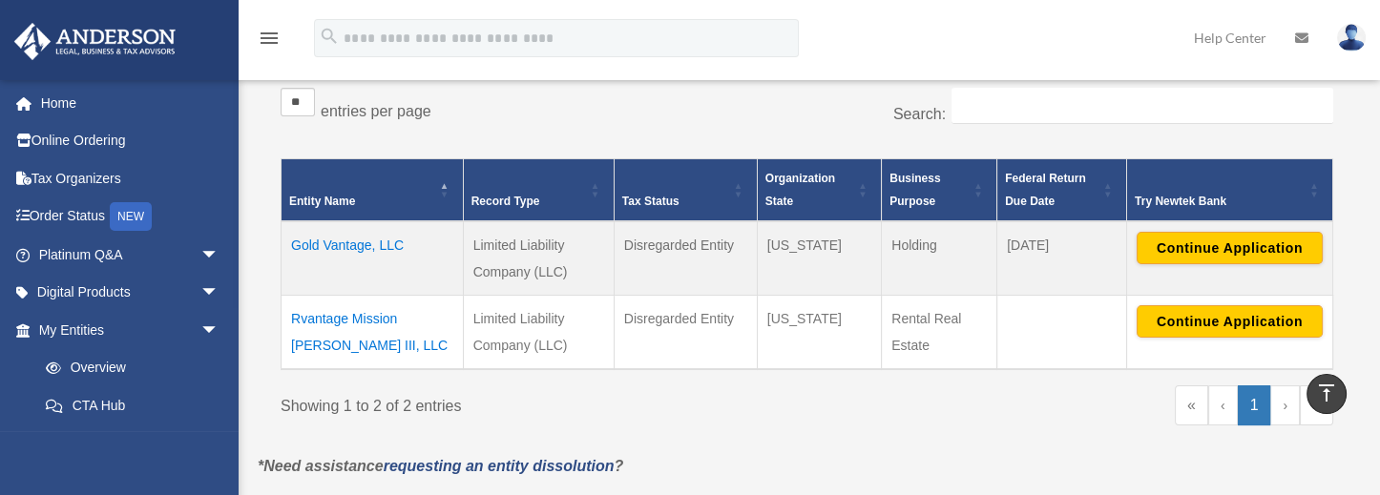
click at [359, 345] on td "Rvantage Mission [PERSON_NAME] III, LLC" at bounding box center [373, 332] width 182 height 74
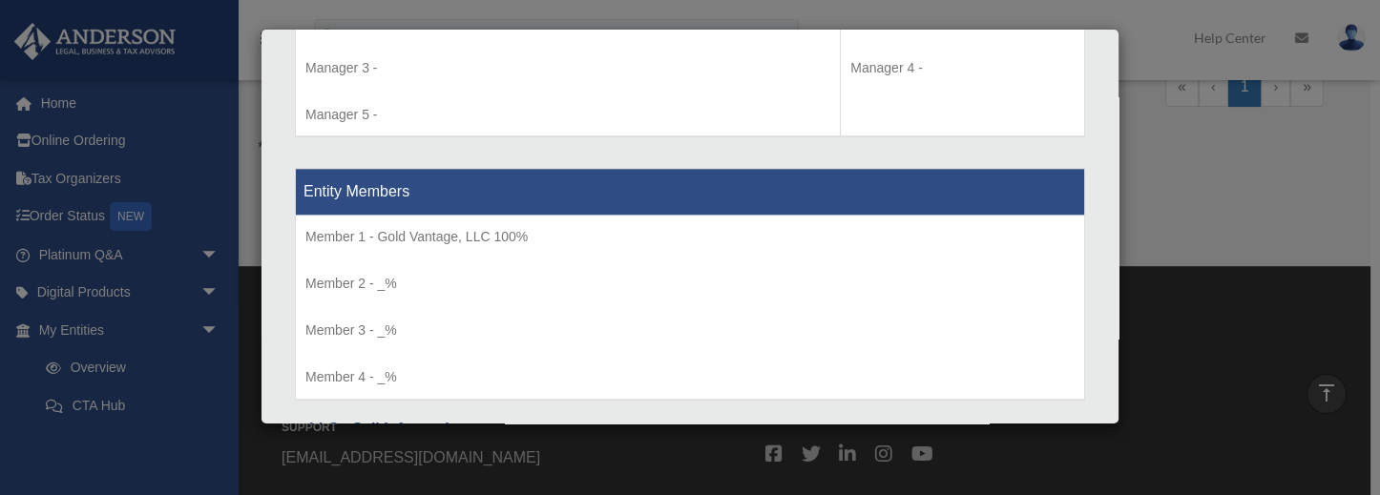
scroll to position [1685, 0]
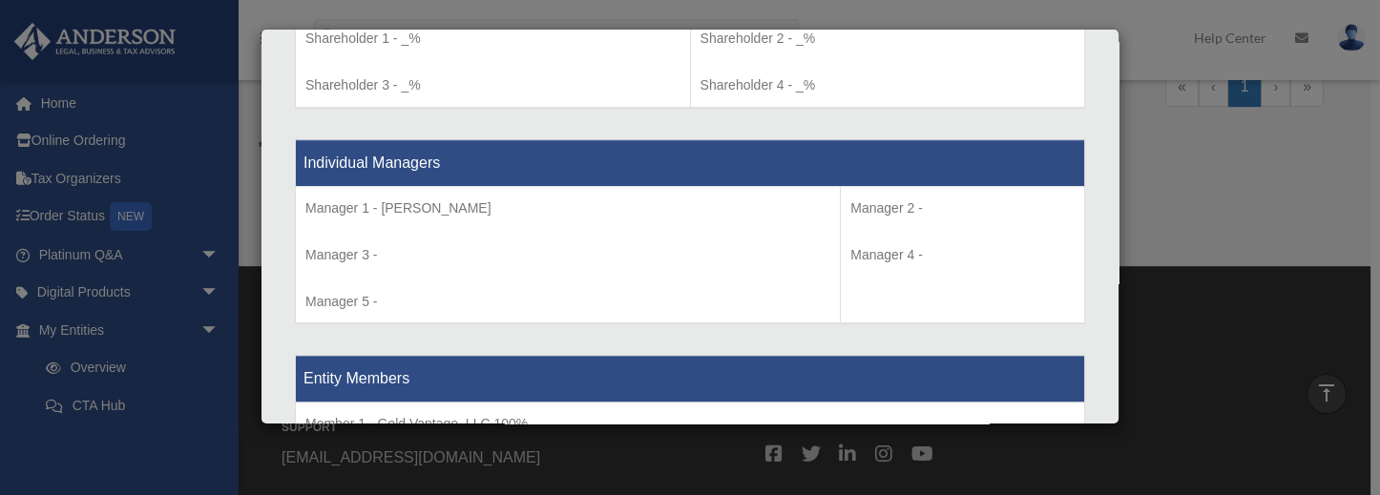
click at [1186, 217] on div "Details × Articles Sent Organizational Date" at bounding box center [690, 247] width 1380 height 495
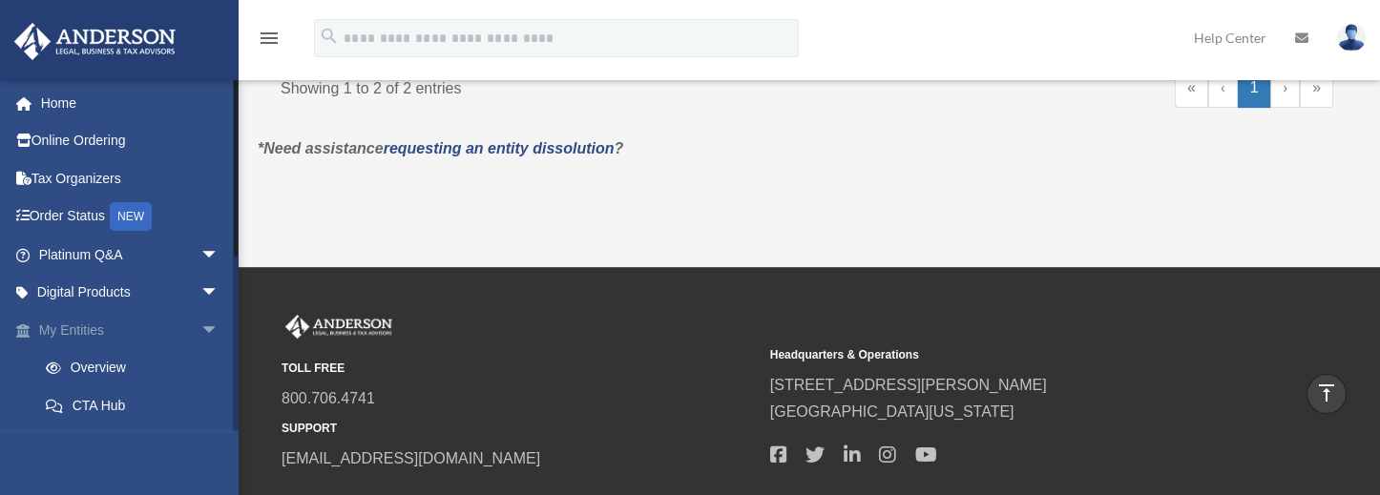
click at [200, 333] on span "arrow_drop_down" at bounding box center [219, 330] width 38 height 39
click at [200, 332] on span "arrow_drop_up" at bounding box center [219, 330] width 38 height 39
click at [94, 365] on link "Overview" at bounding box center [137, 368] width 221 height 38
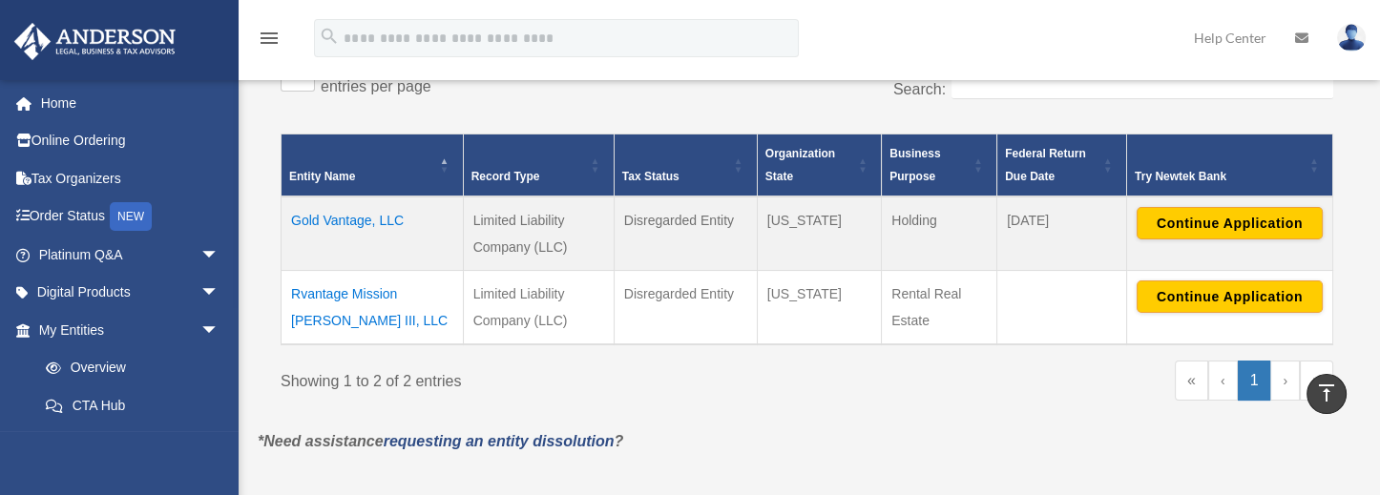
scroll to position [318, 0]
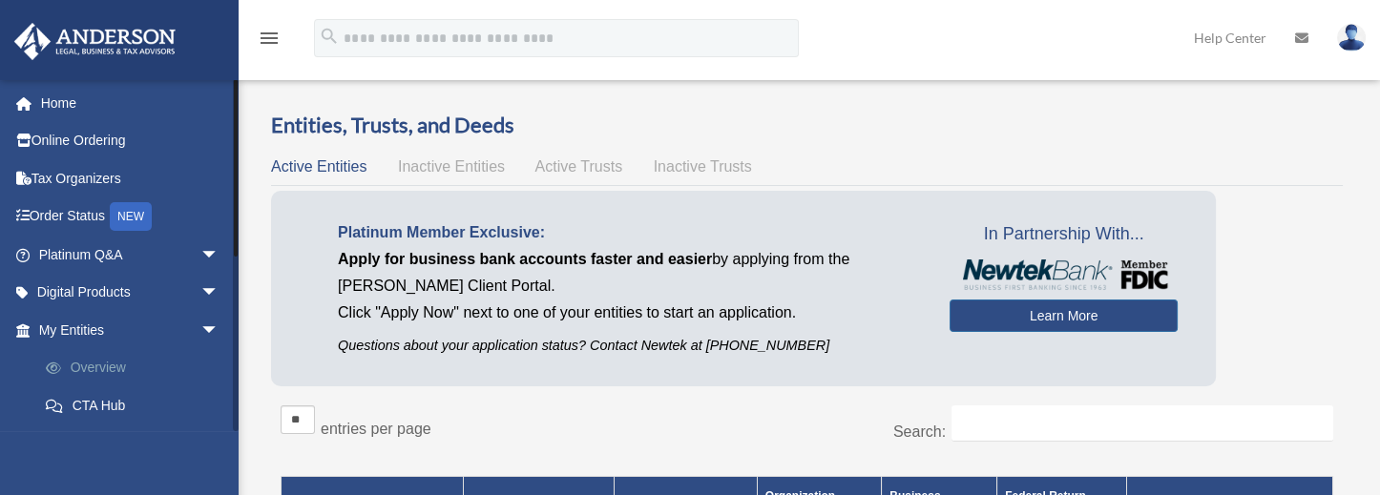
click at [93, 362] on link "Overview" at bounding box center [137, 368] width 221 height 38
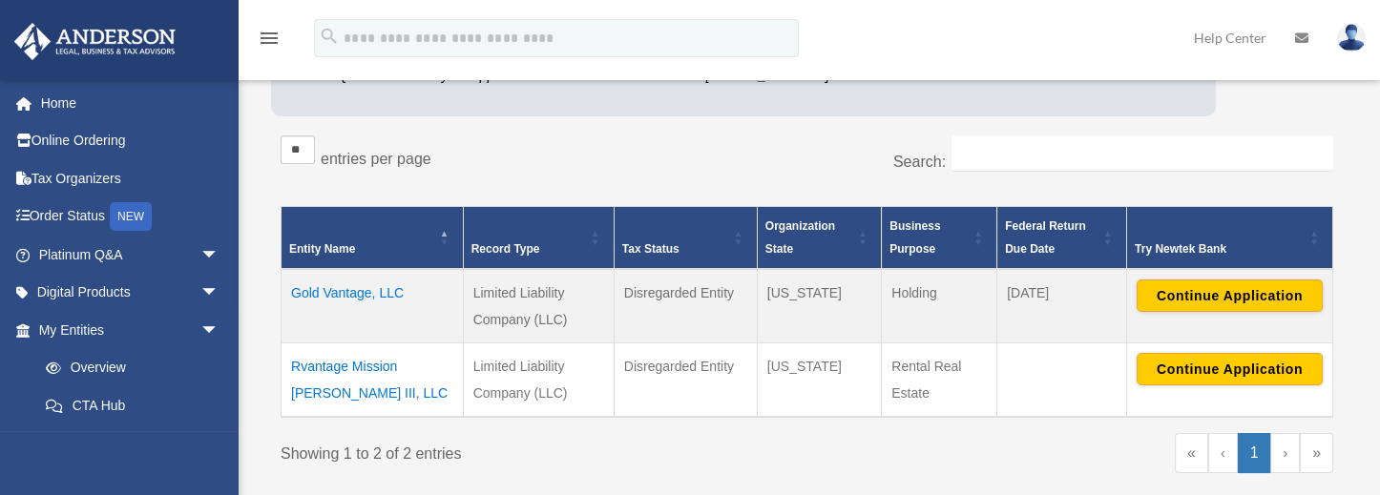
scroll to position [318, 0]
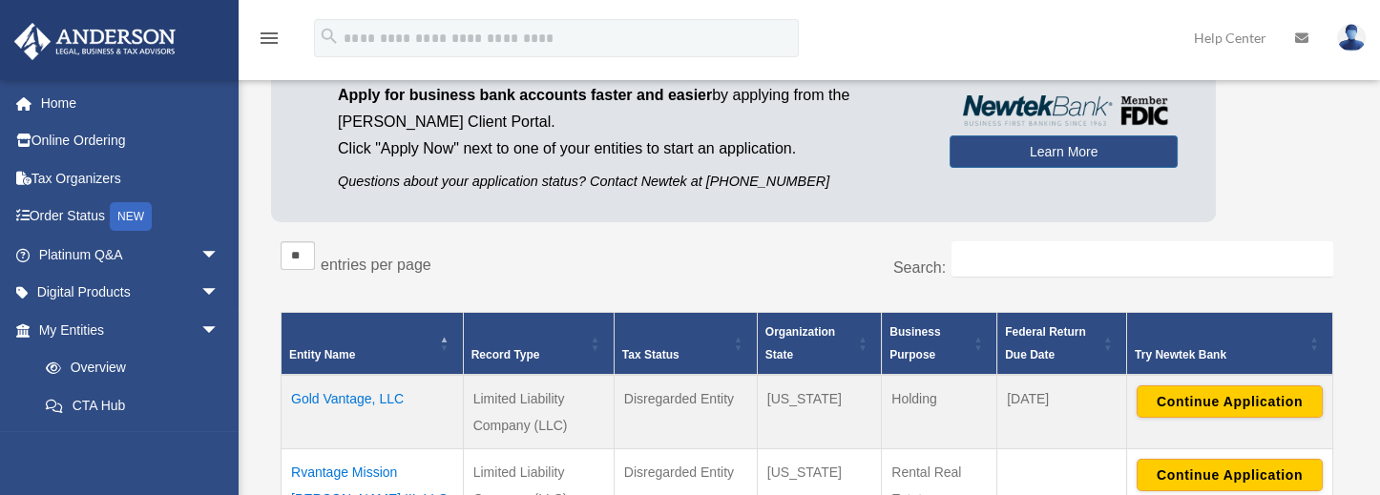
scroll to position [318, 0]
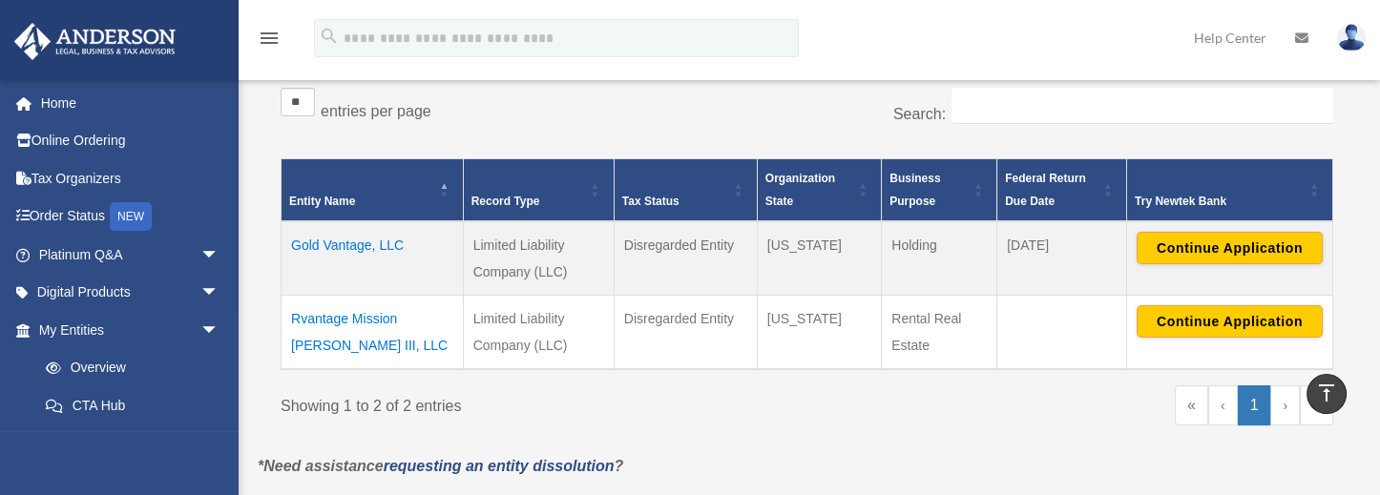
click at [349, 348] on td "Rvantage Mission [PERSON_NAME] III, LLC" at bounding box center [373, 332] width 182 height 74
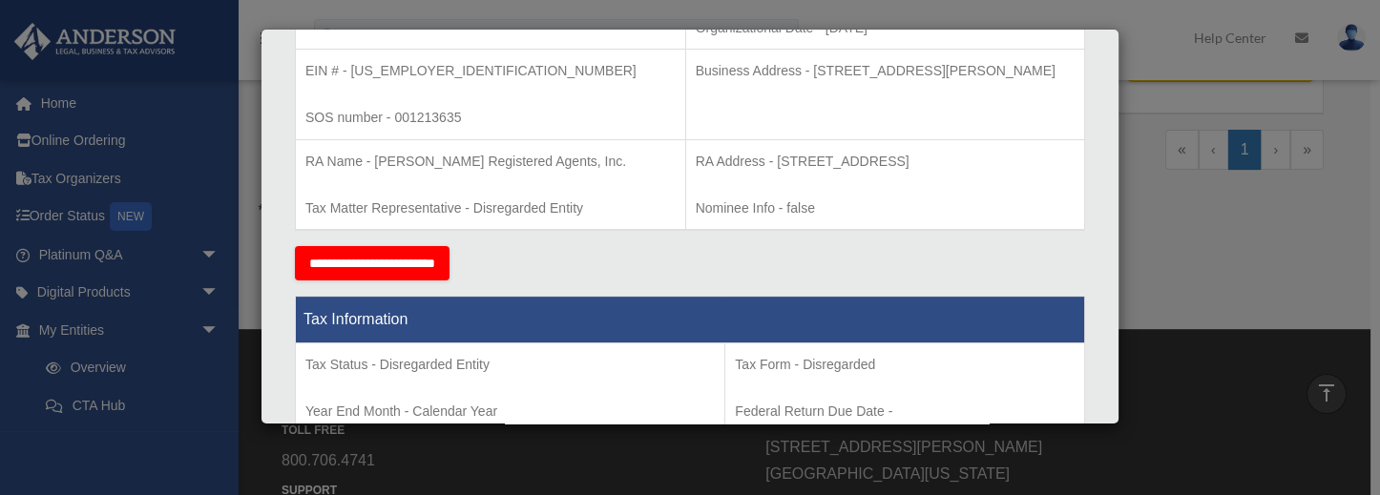
scroll to position [413, 0]
